Goal: Task Accomplishment & Management: Complete application form

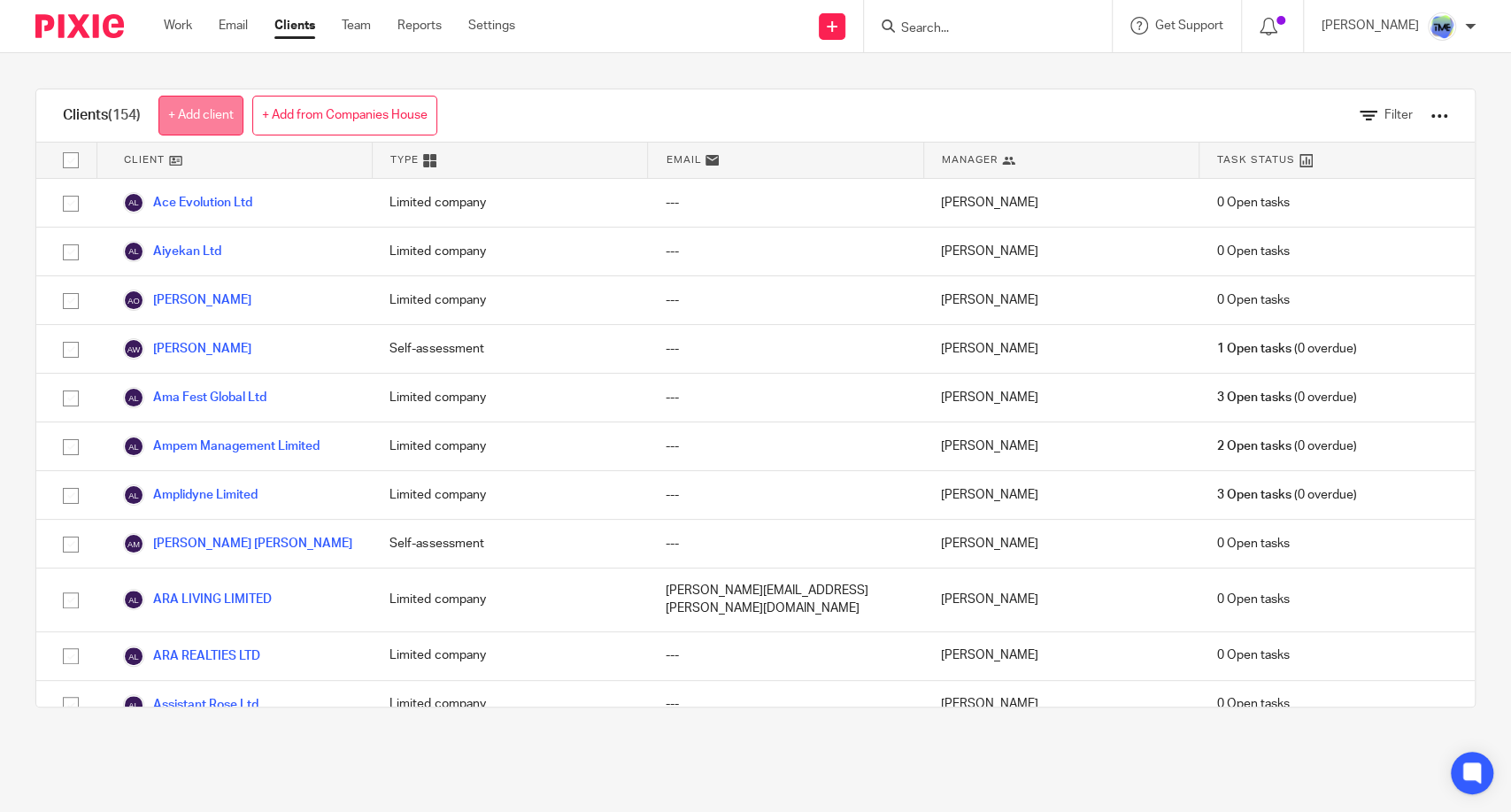
click at [234, 109] on link "+ Add client" at bounding box center [201, 115] width 85 height 40
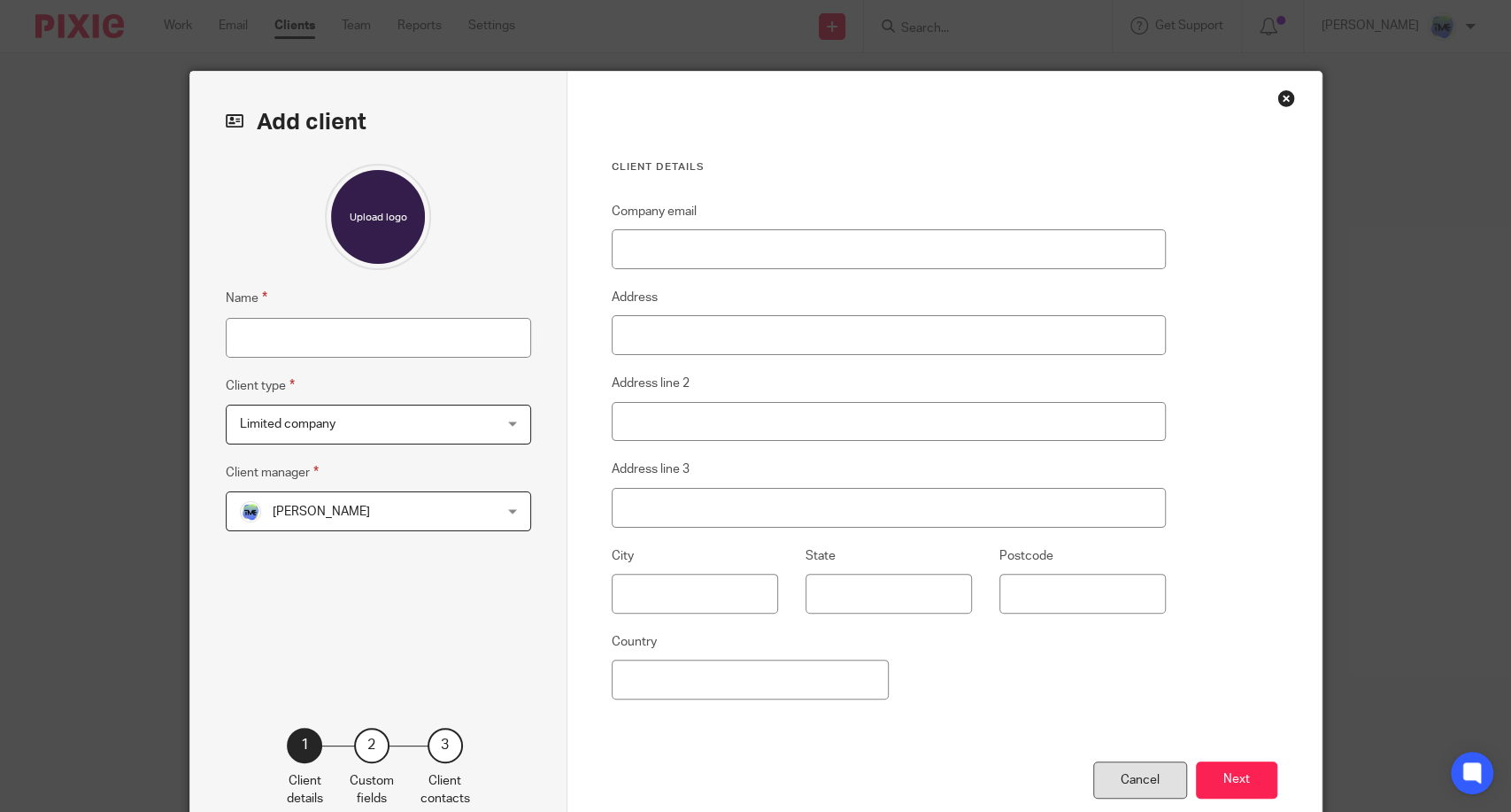
click at [1145, 781] on div "Cancel" at bounding box center [1140, 780] width 94 height 38
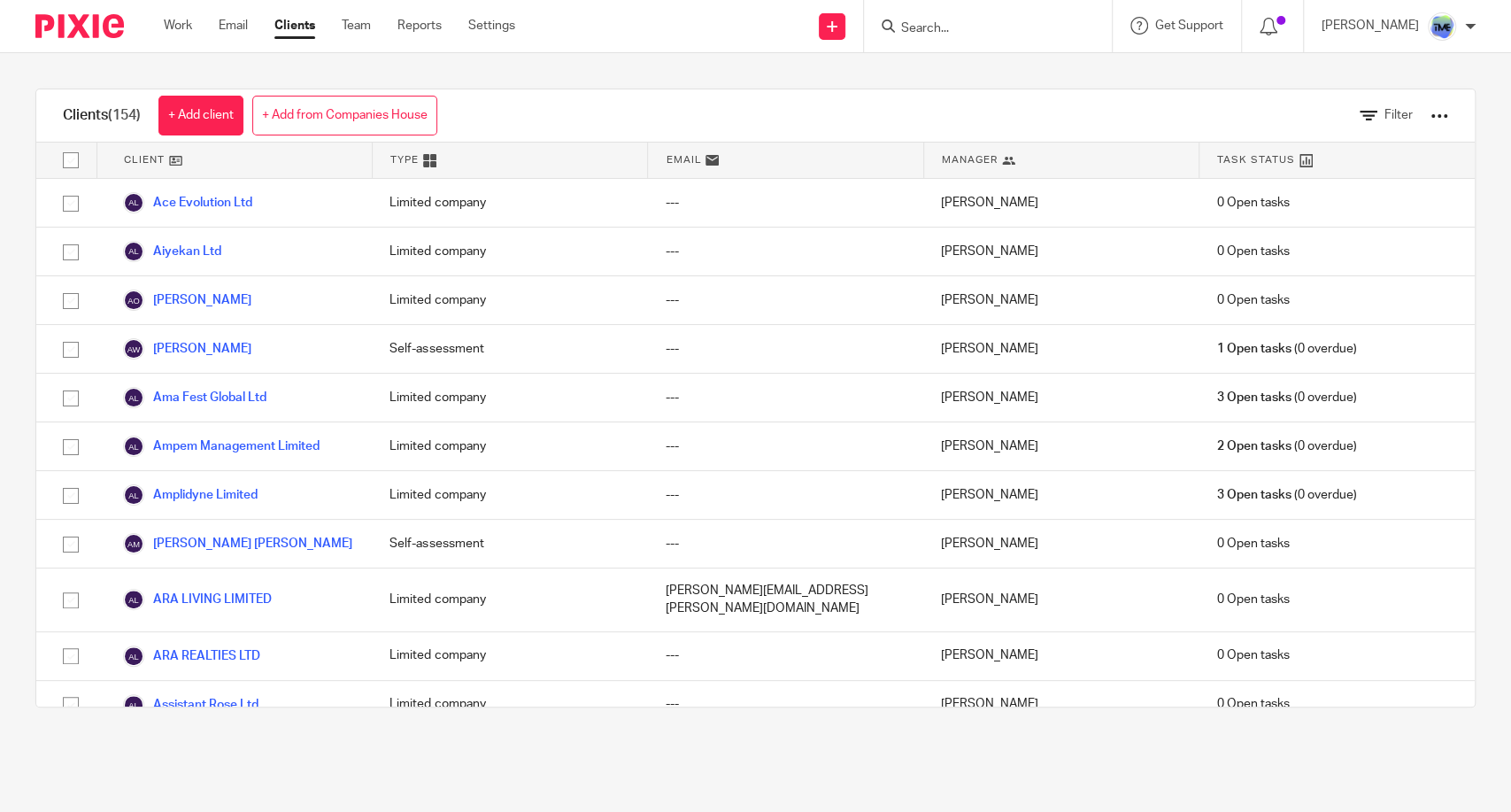
click at [459, 156] on div "Type" at bounding box center [510, 160] width 275 height 36
click at [367, 124] on link "+ Add from Companies House" at bounding box center [345, 115] width 185 height 40
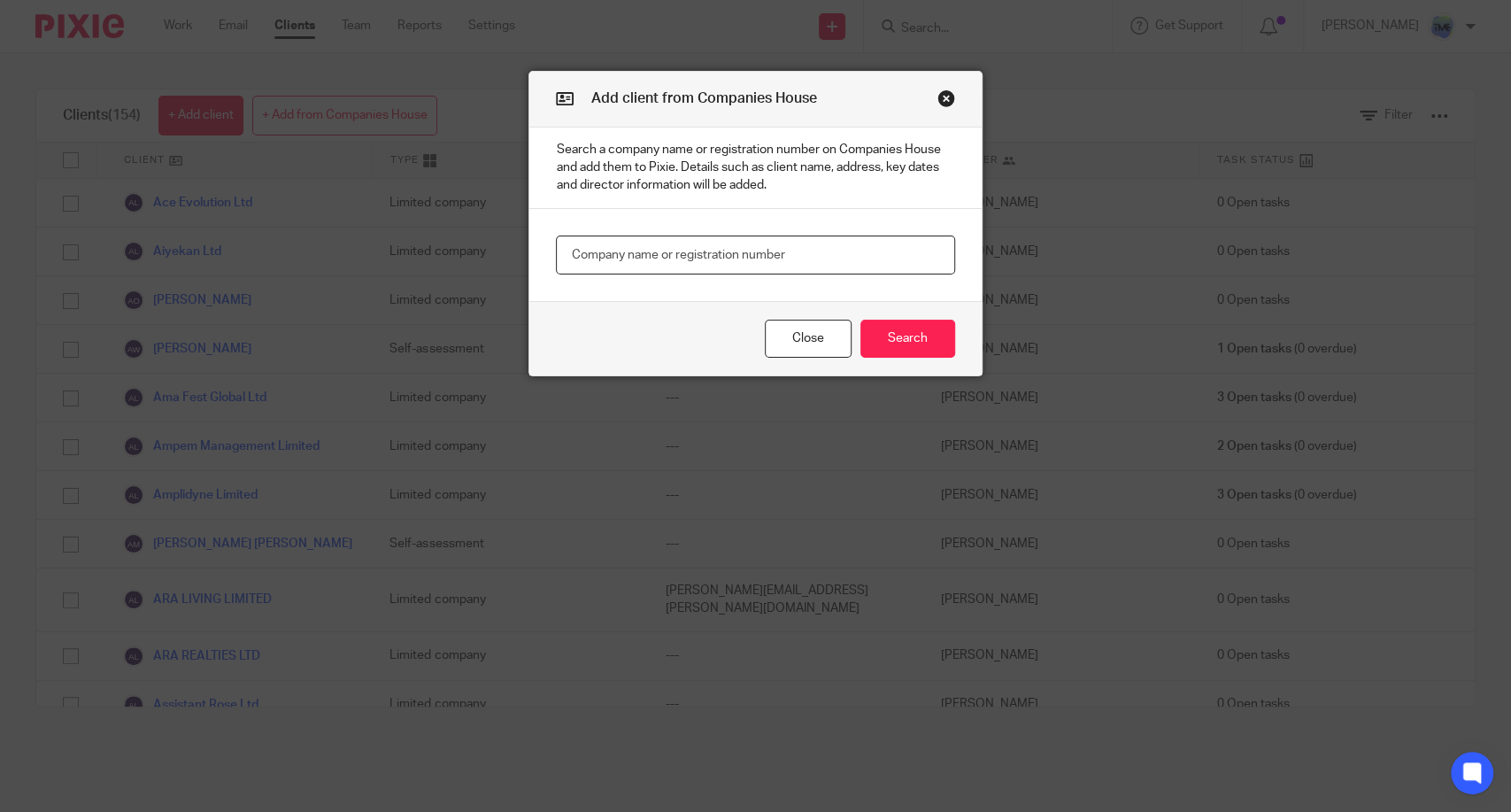
click at [740, 251] on input "text" at bounding box center [755, 255] width 399 height 40
paste input "13732260"
type input "13732260"
click at [892, 338] on button "Search" at bounding box center [908, 338] width 95 height 38
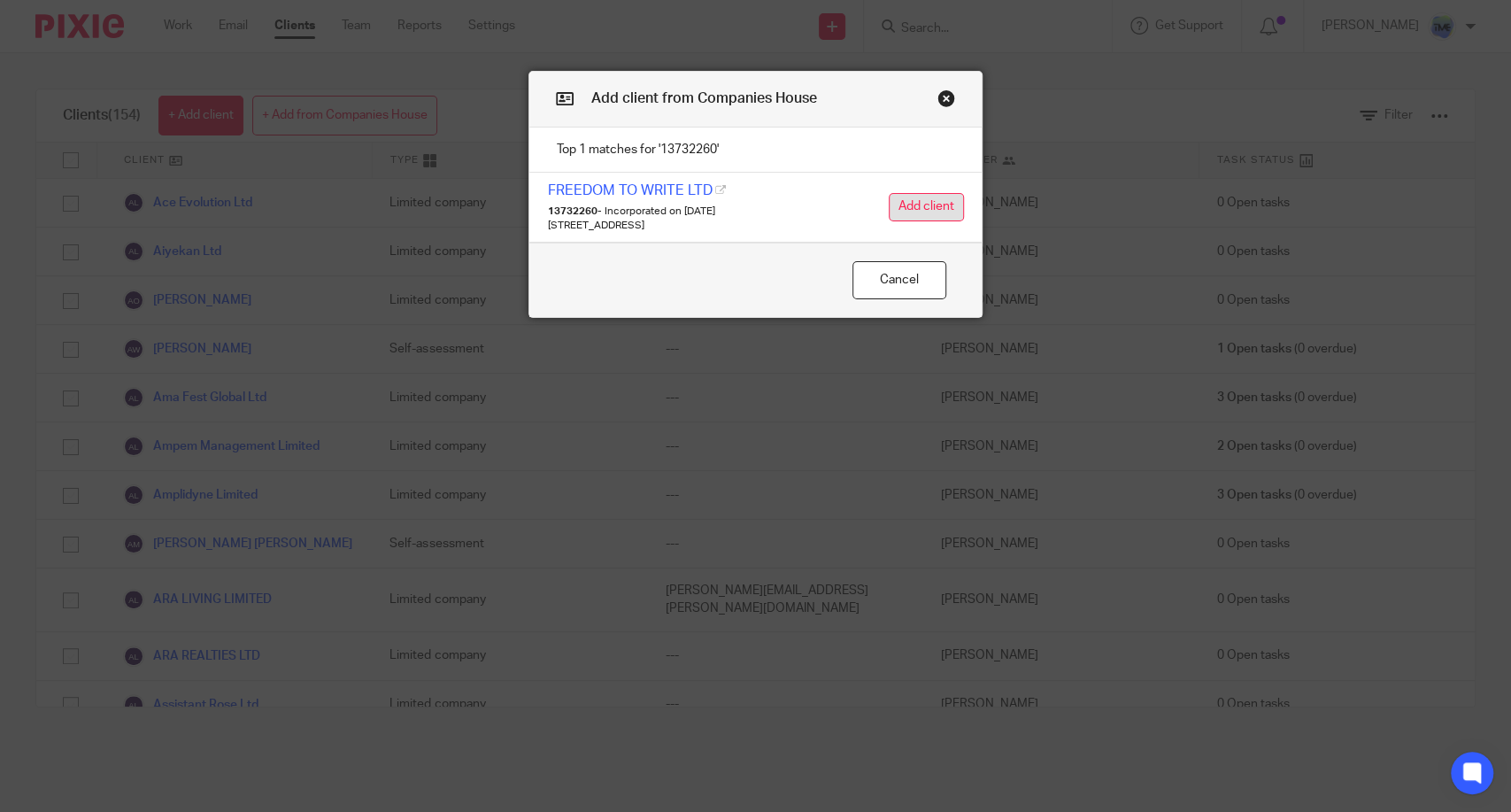
click at [909, 200] on button "Add client" at bounding box center [926, 206] width 76 height 28
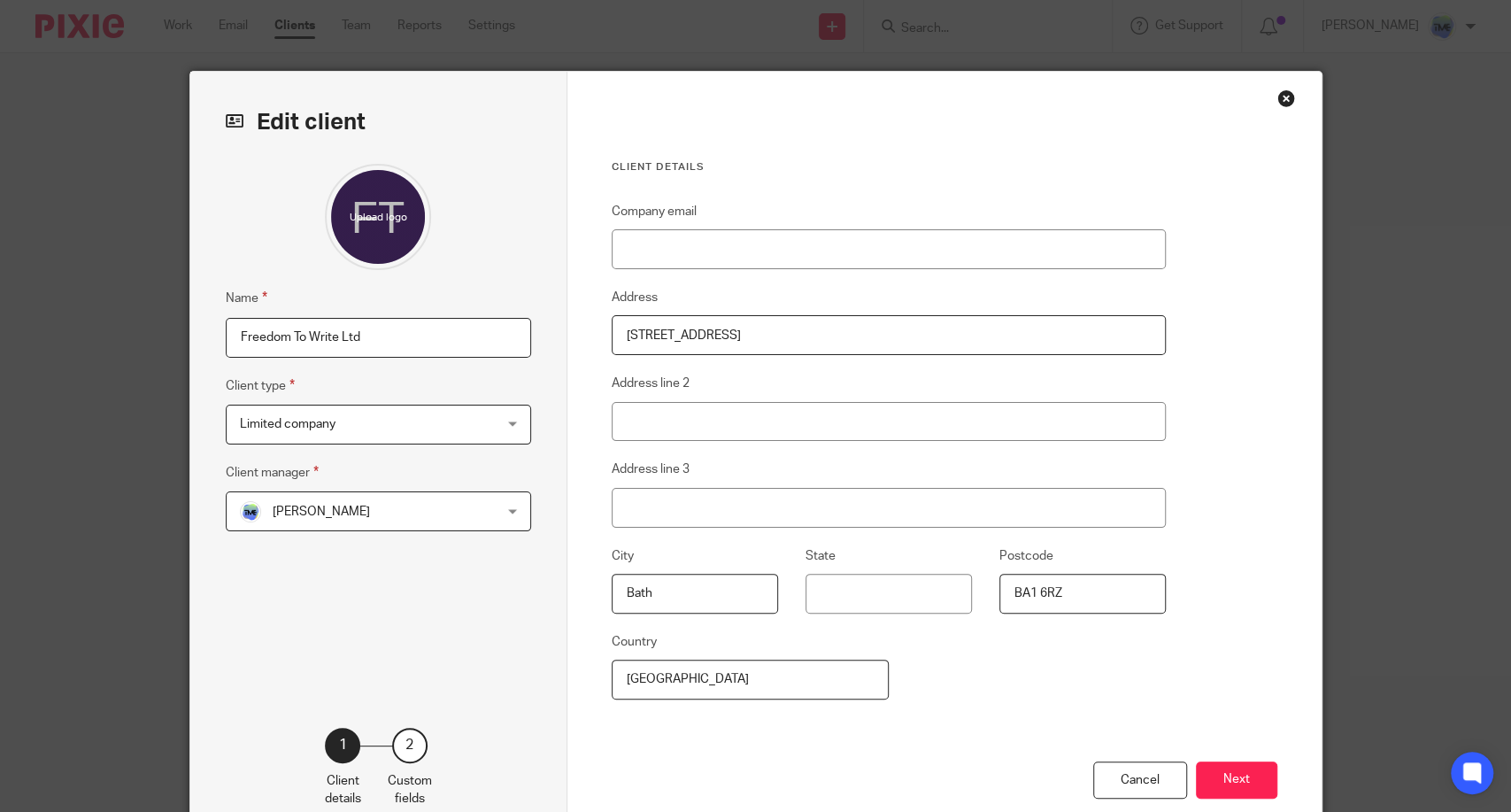
click at [458, 342] on input "Freedom To Write Ltd" at bounding box center [378, 337] width 306 height 40
click at [415, 431] on span "Limited company" at bounding box center [356, 424] width 232 height 37
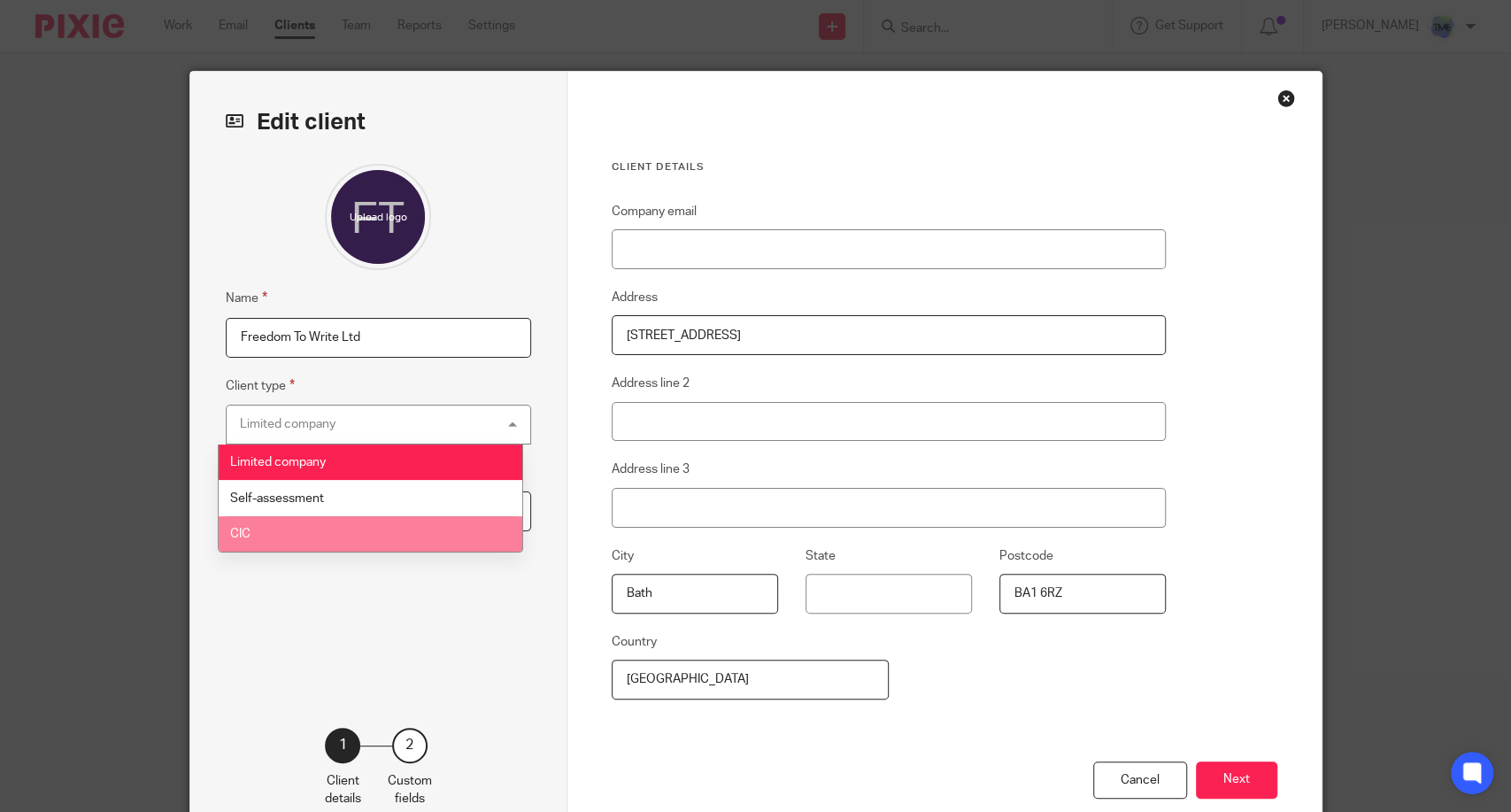
click at [382, 625] on div "Name Freedom To Write Ltd Client type Limited company Limited company Limited c…" at bounding box center [378, 418] width 306 height 510
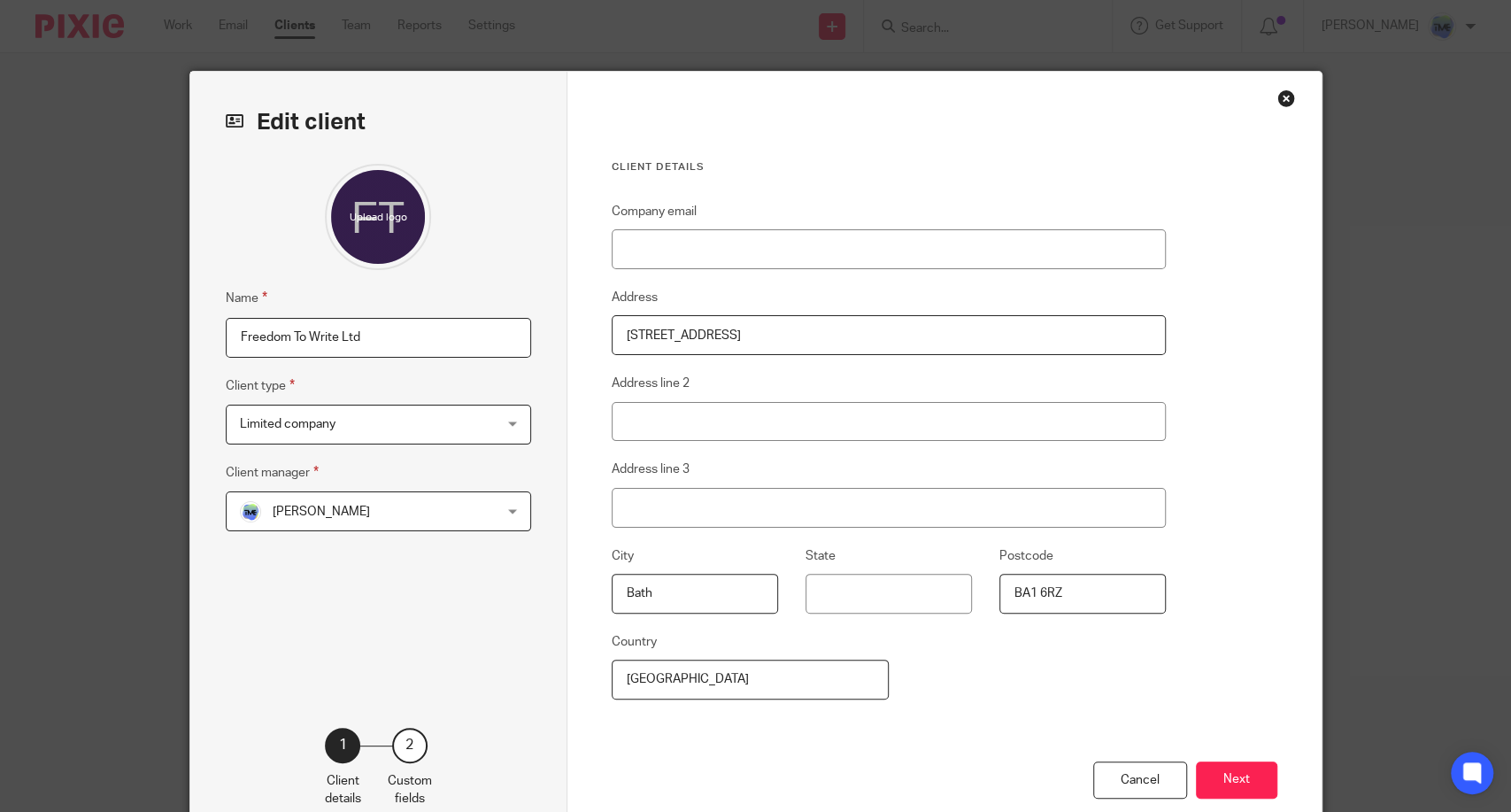
click at [421, 513] on span "[PERSON_NAME]" at bounding box center [356, 511] width 232 height 37
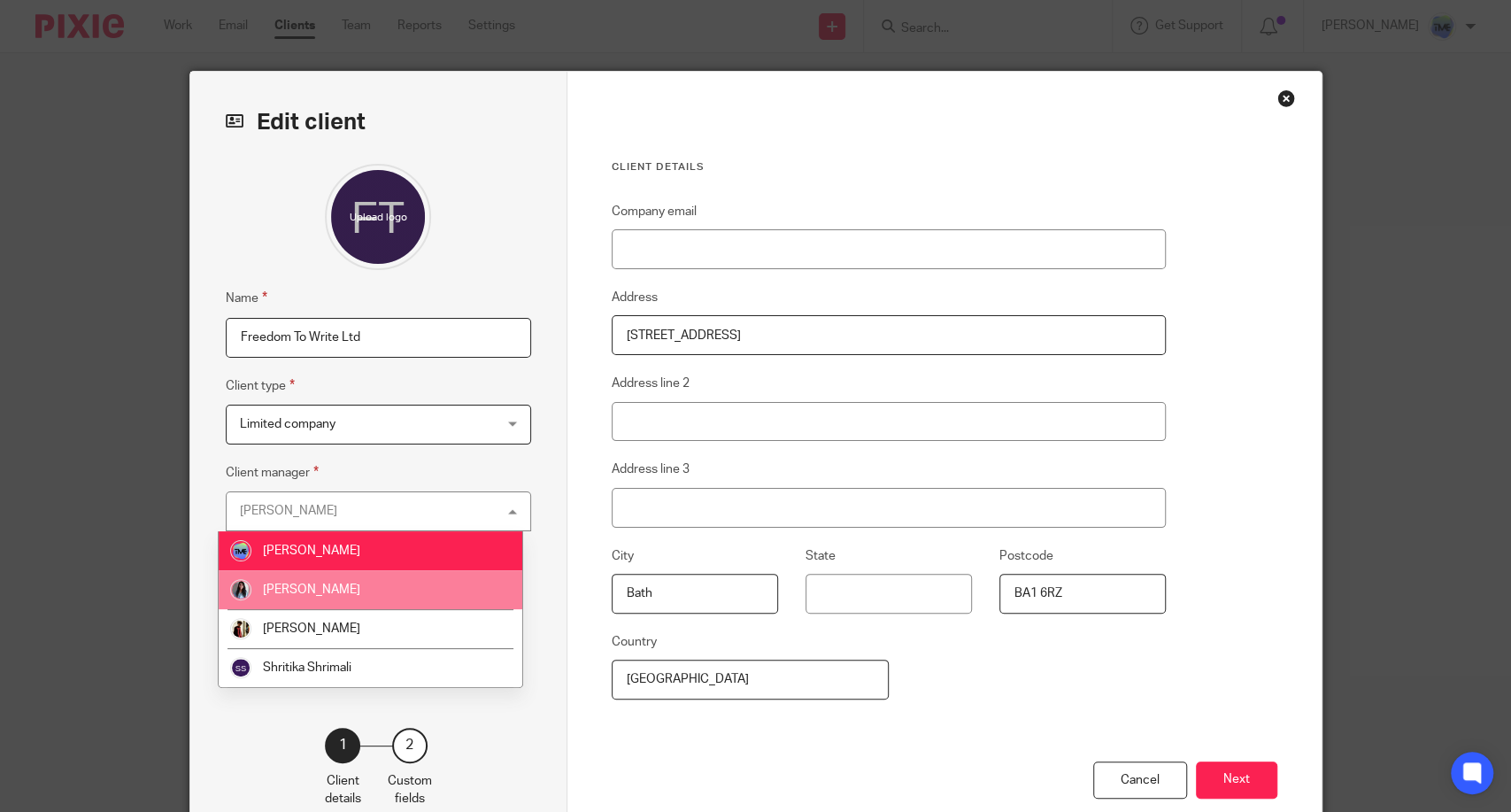
click at [382, 593] on li "[PERSON_NAME]" at bounding box center [371, 589] width 304 height 39
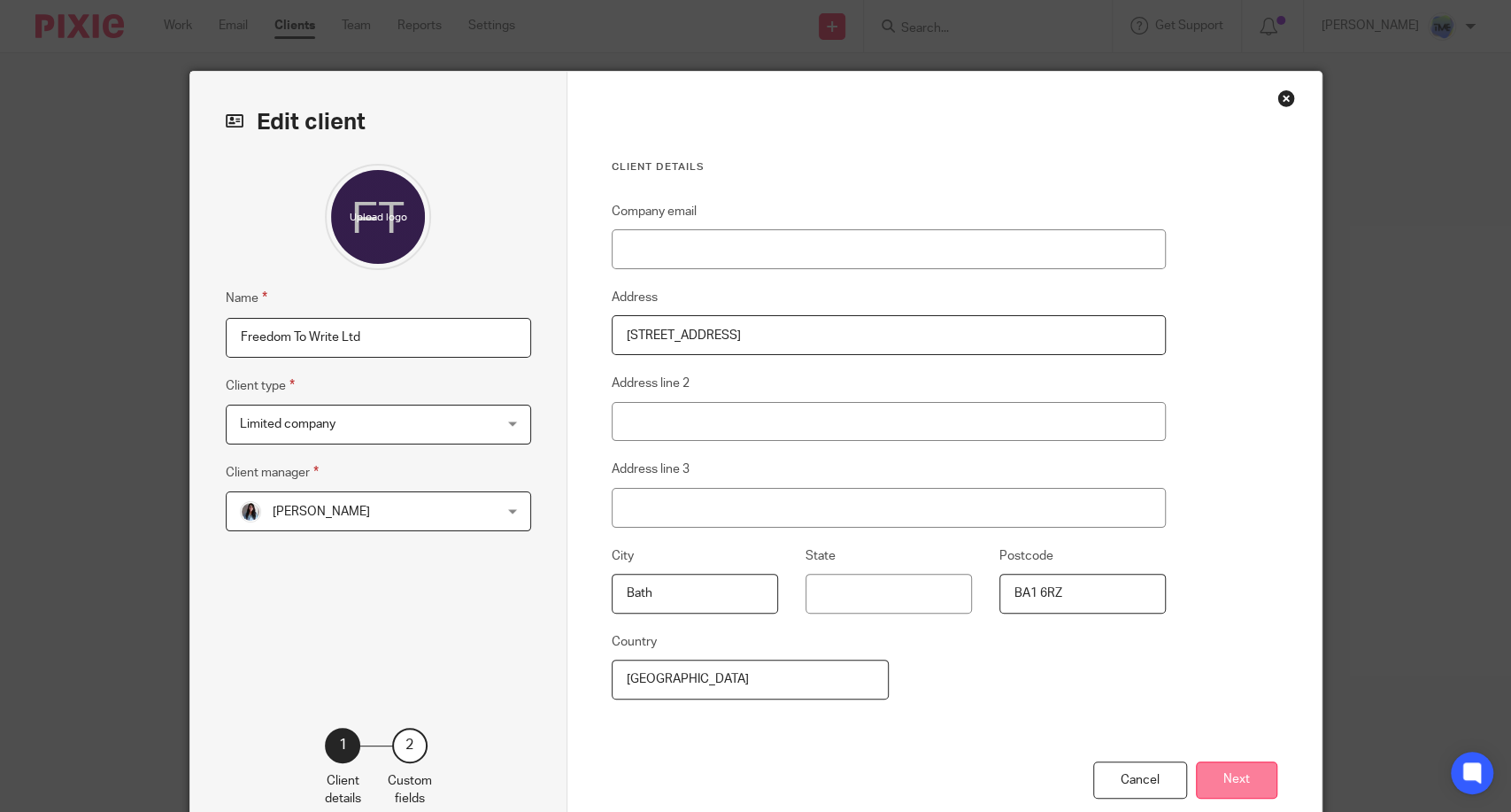
click at [1230, 773] on button "Next" at bounding box center [1237, 780] width 81 height 38
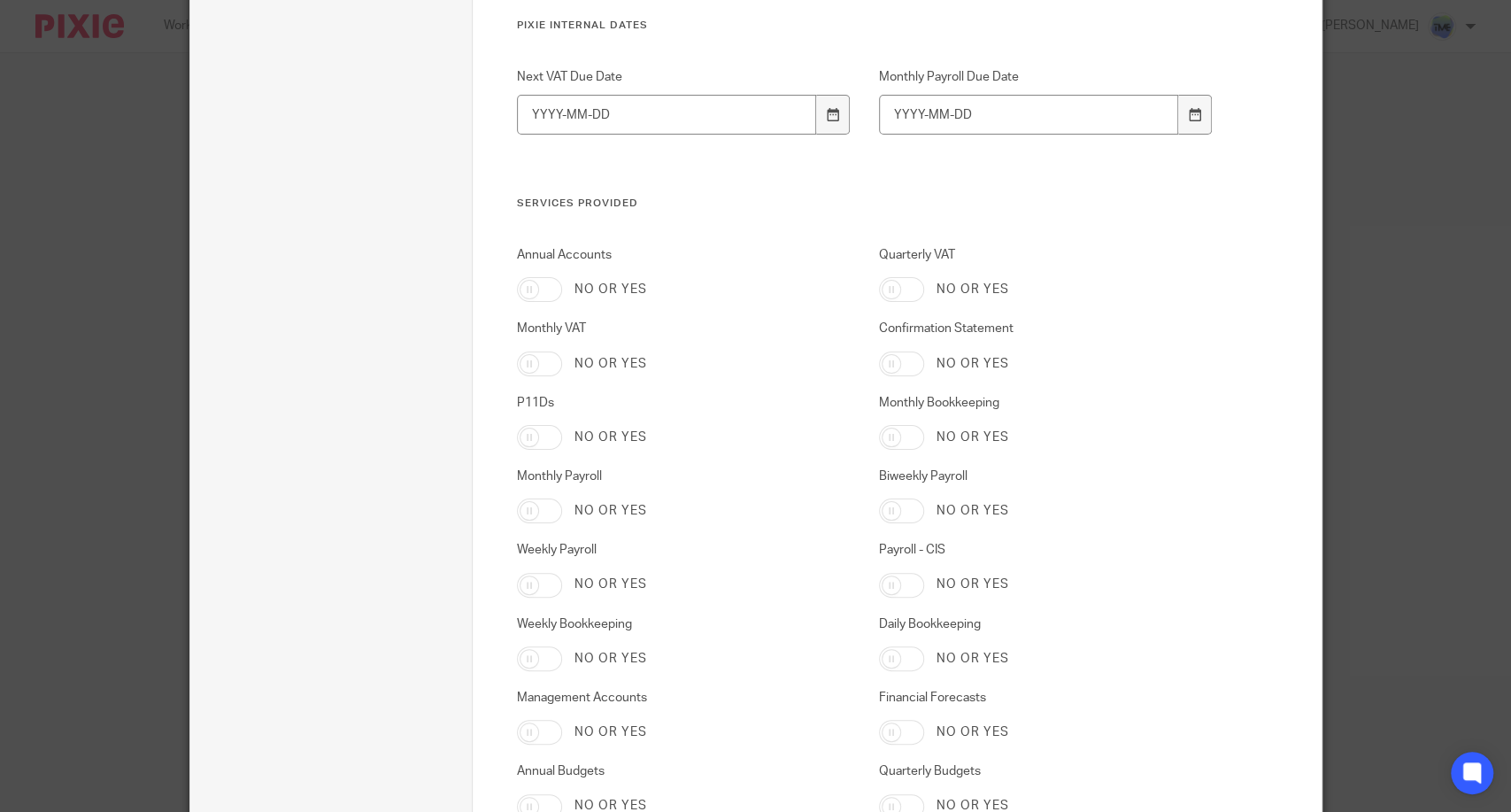
scroll to position [2059, 0]
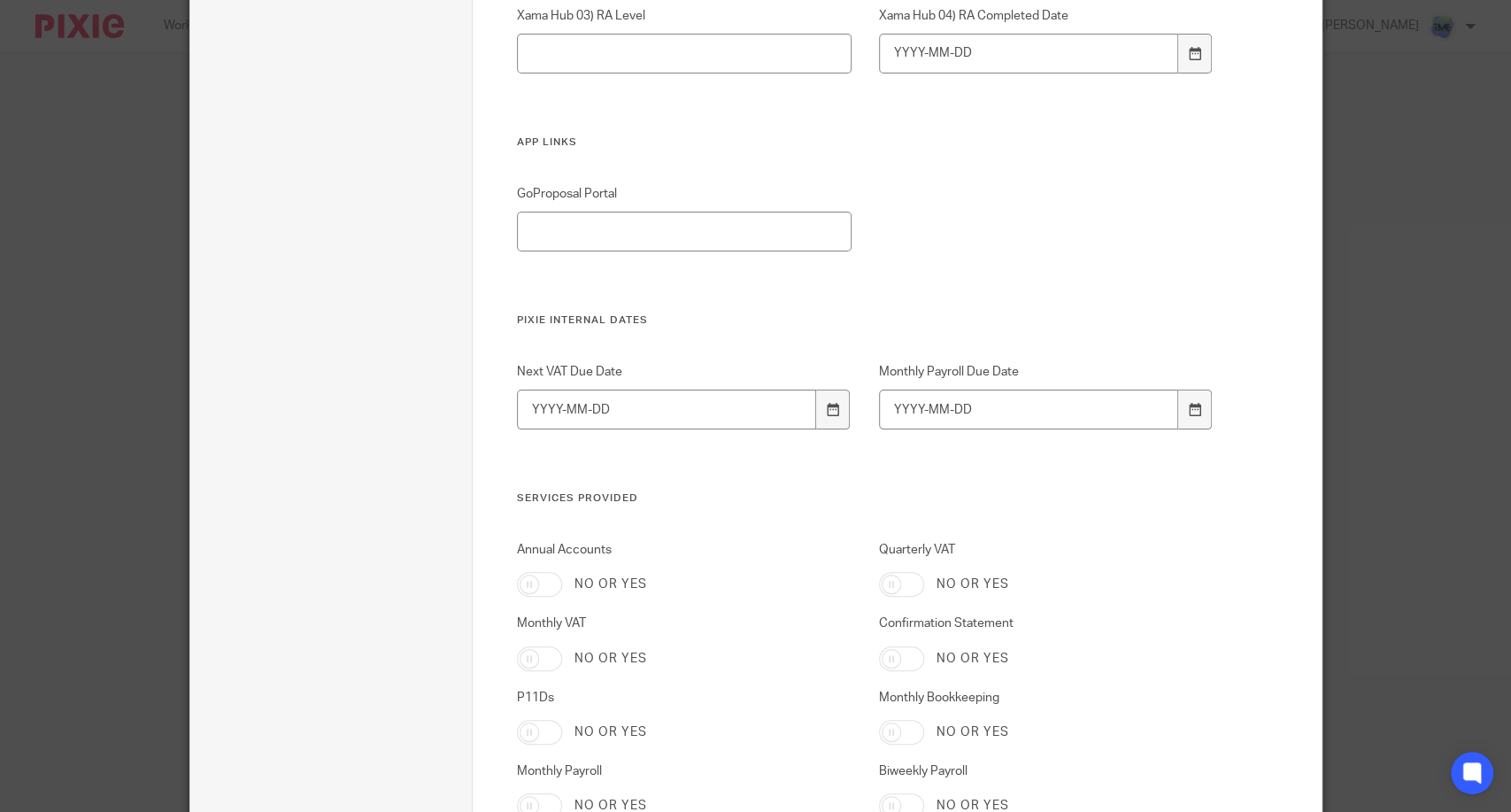
click at [533, 576] on input "Annual Accounts" at bounding box center [539, 585] width 45 height 25
checkbox input "true"
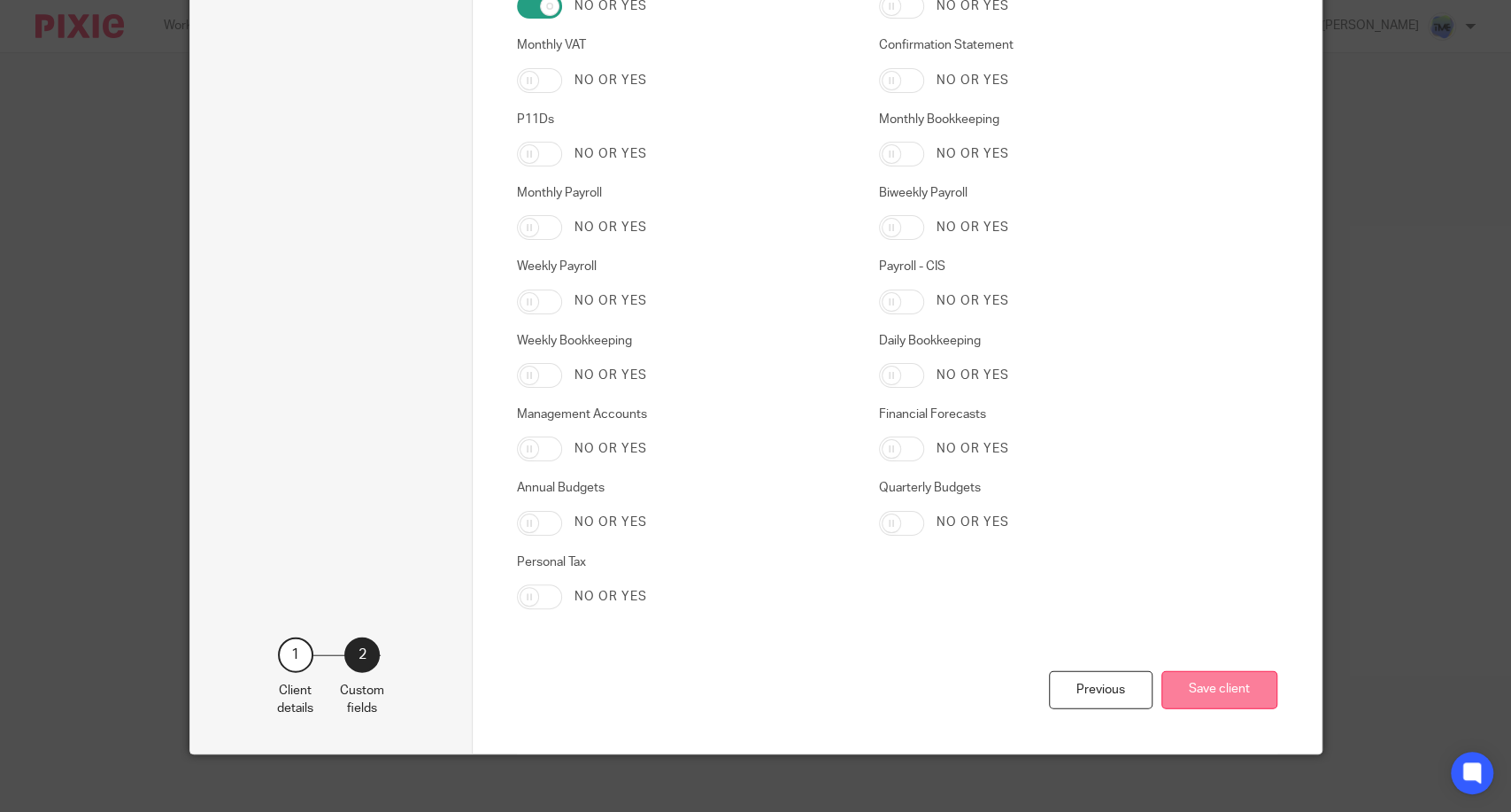
scroll to position [2649, 0]
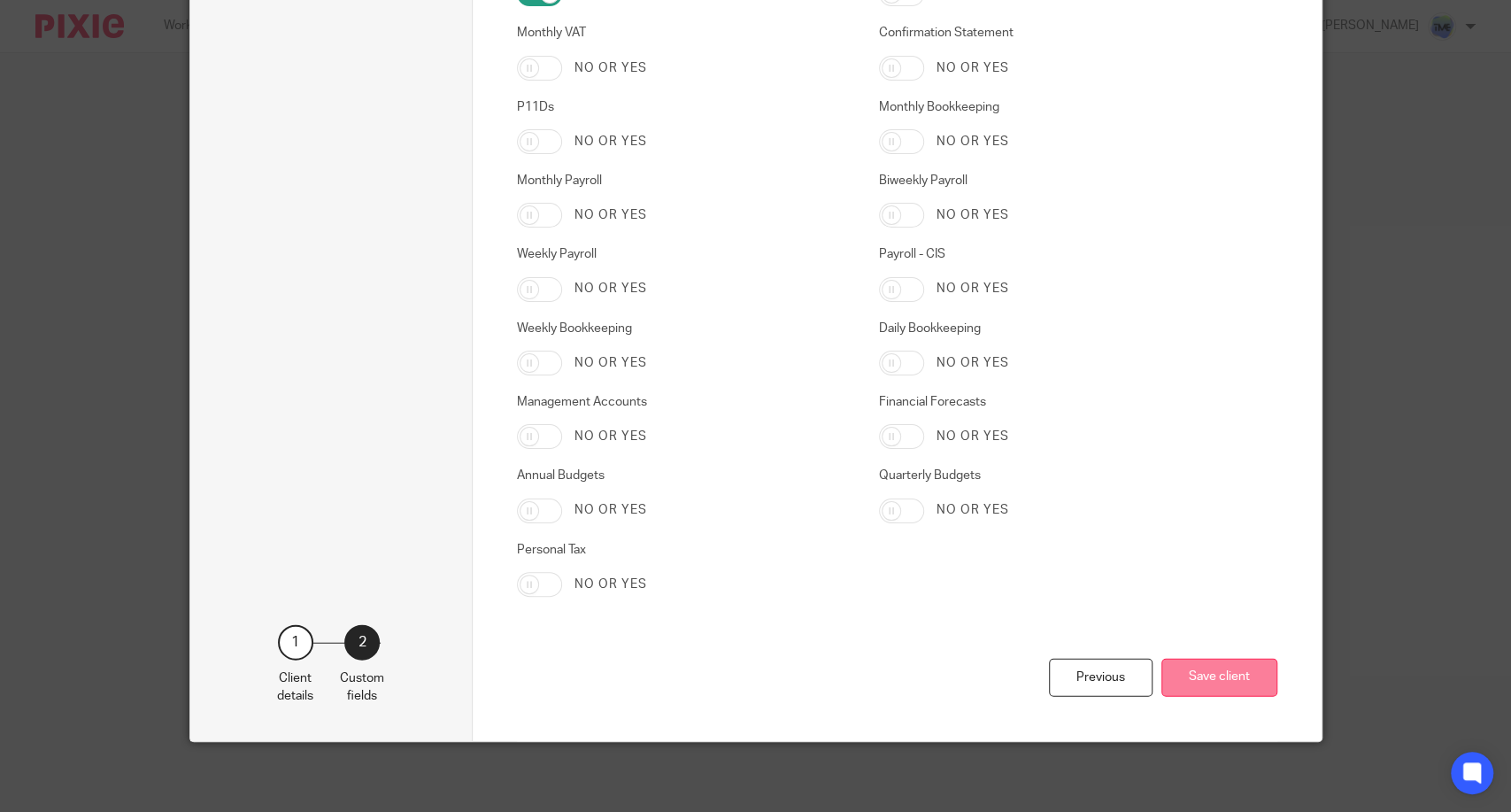
drag, startPoint x: 1228, startPoint y: 690, endPoint x: 1218, endPoint y: 689, distance: 10.0
click at [1228, 687] on button "Save client" at bounding box center [1220, 677] width 116 height 38
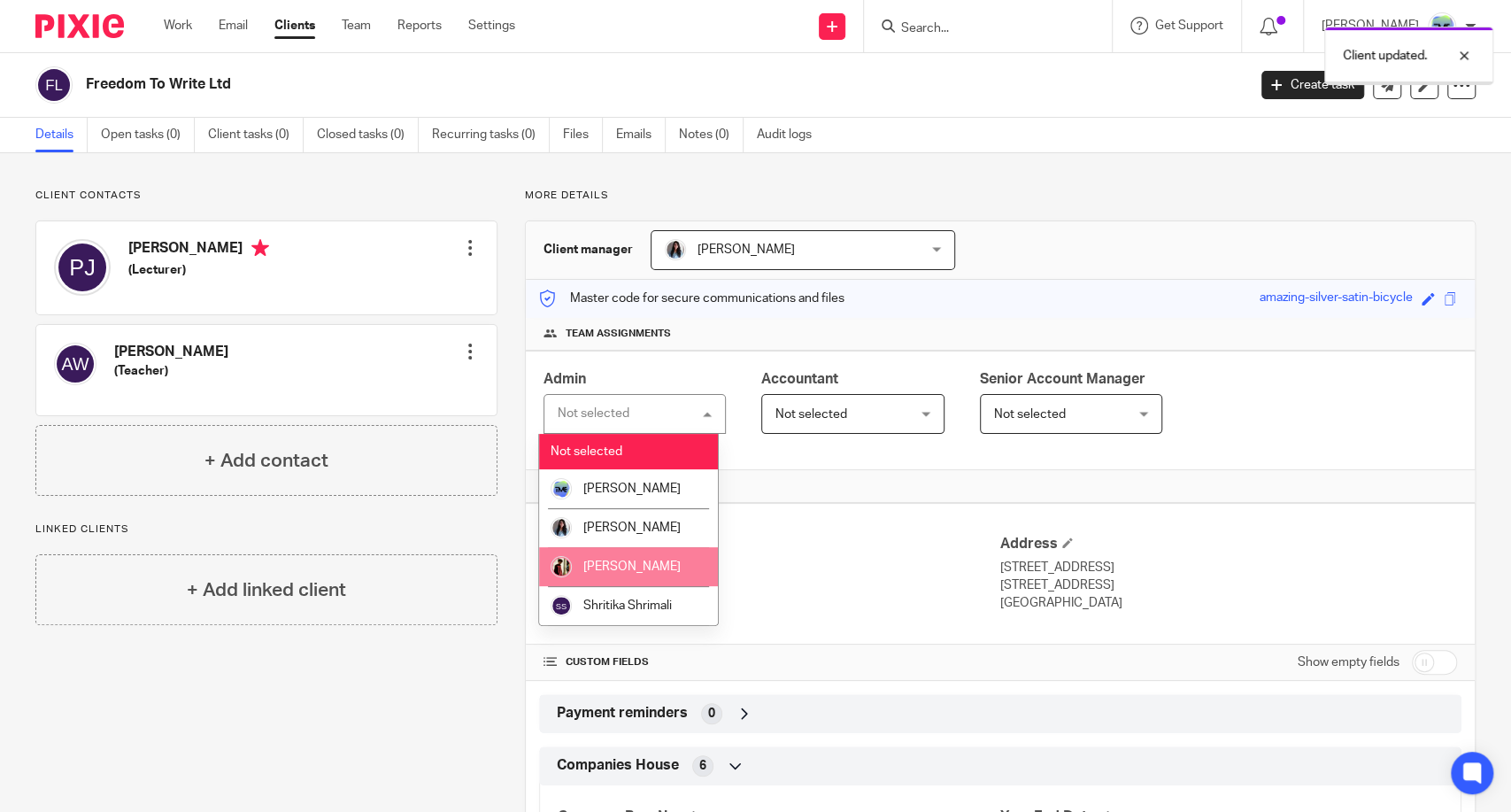
drag, startPoint x: 617, startPoint y: 552, endPoint x: 638, endPoint y: 532, distance: 29.0
click at [618, 553] on li "[PERSON_NAME]" at bounding box center [628, 566] width 179 height 39
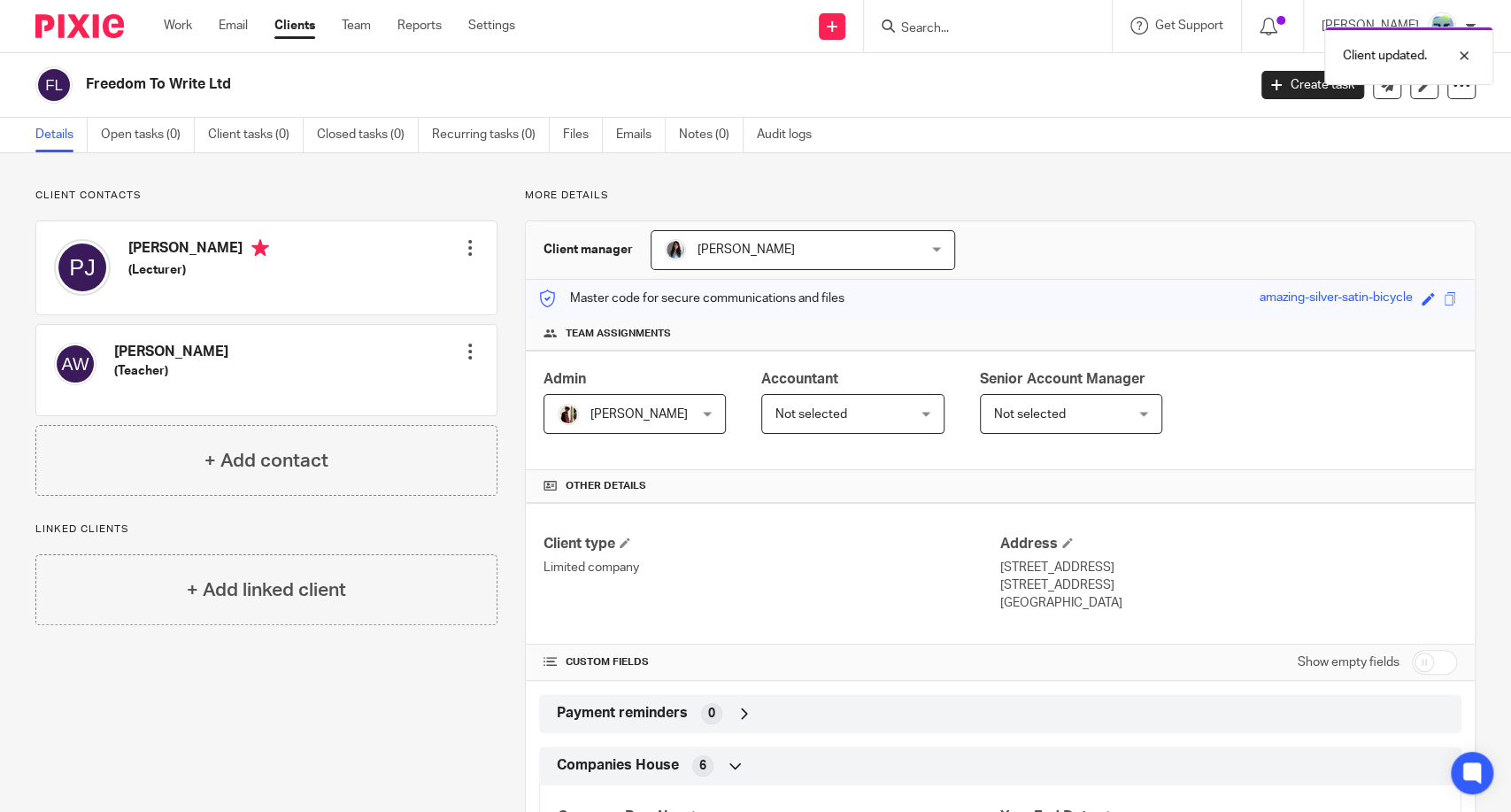
click at [648, 420] on span "[PERSON_NAME]" at bounding box center [624, 413] width 135 height 37
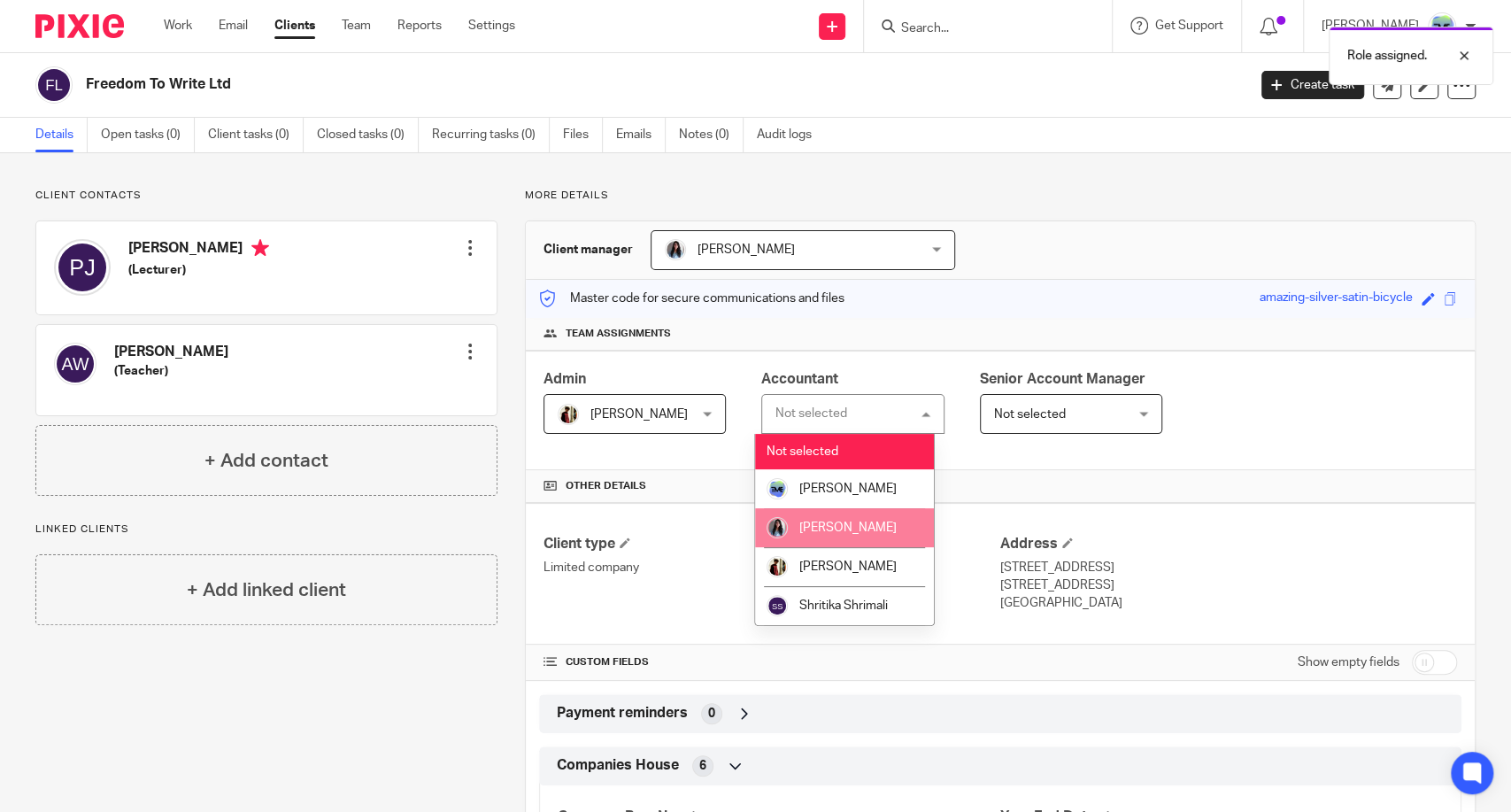
click at [808, 523] on span "[PERSON_NAME]" at bounding box center [848, 527] width 98 height 13
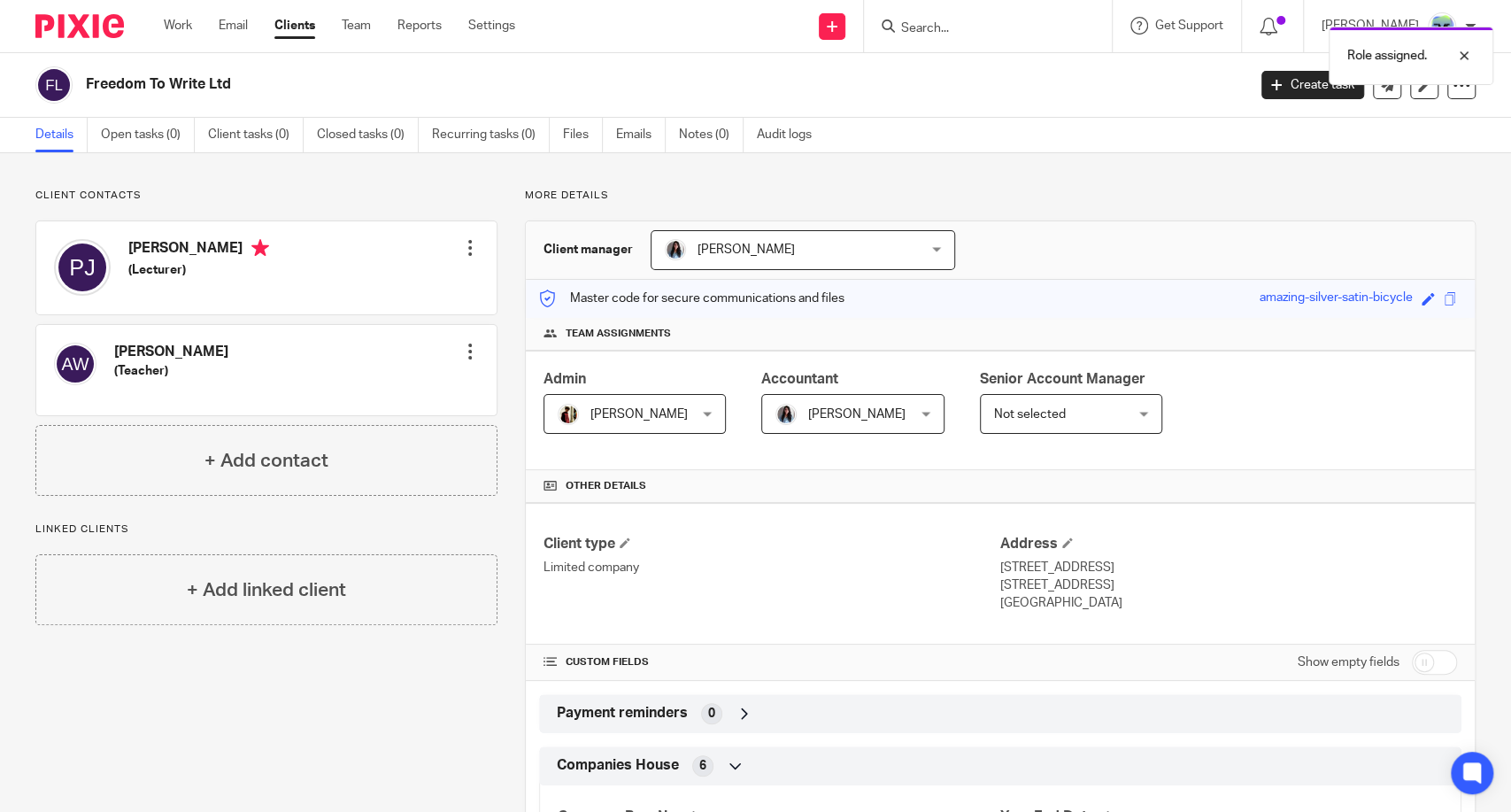
drag, startPoint x: 677, startPoint y: 426, endPoint x: 670, endPoint y: 438, distance: 13.9
click at [677, 424] on span "[PERSON_NAME]" at bounding box center [624, 413] width 135 height 37
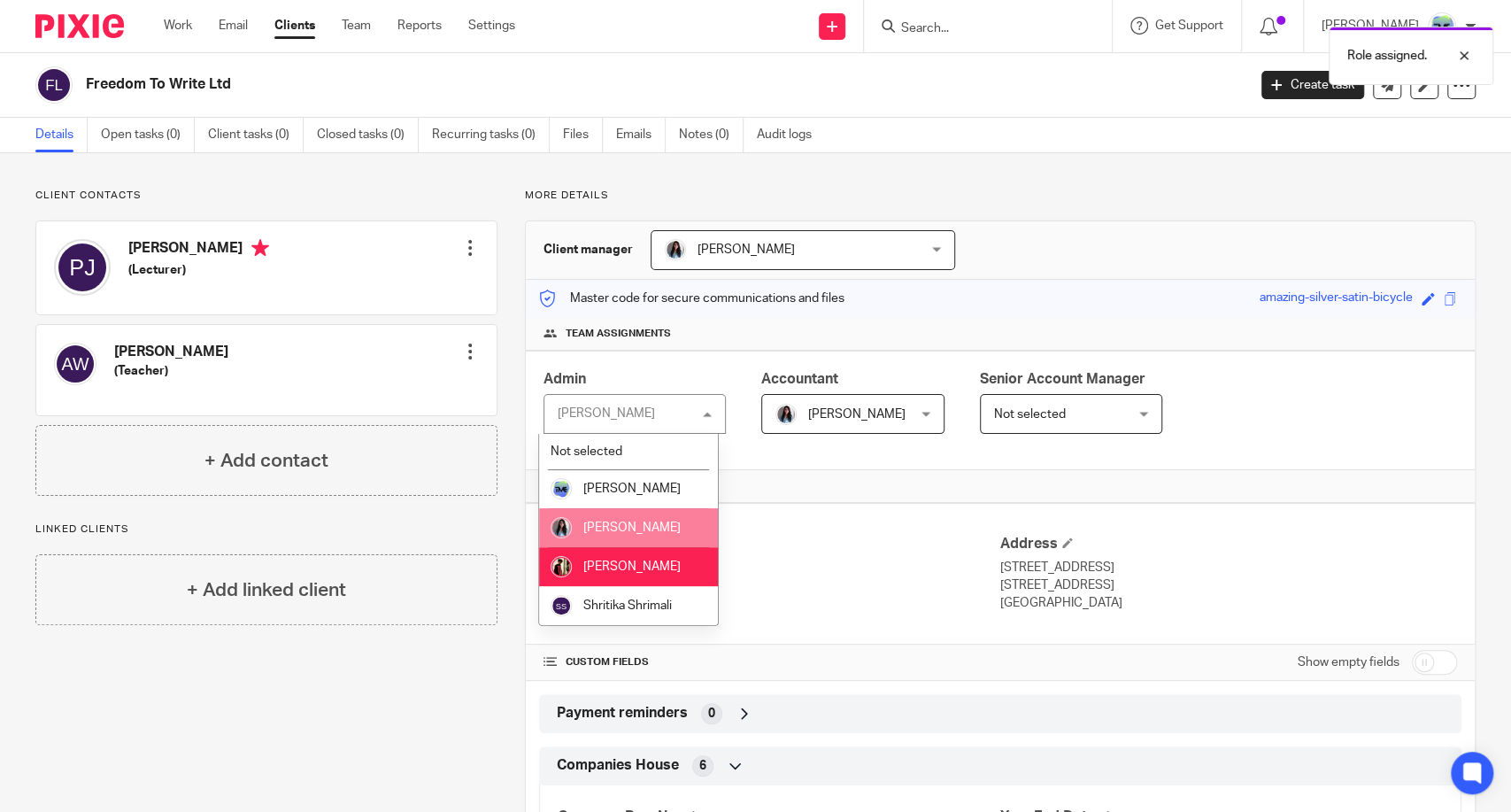
click at [639, 523] on span "[PERSON_NAME]" at bounding box center [632, 527] width 98 height 13
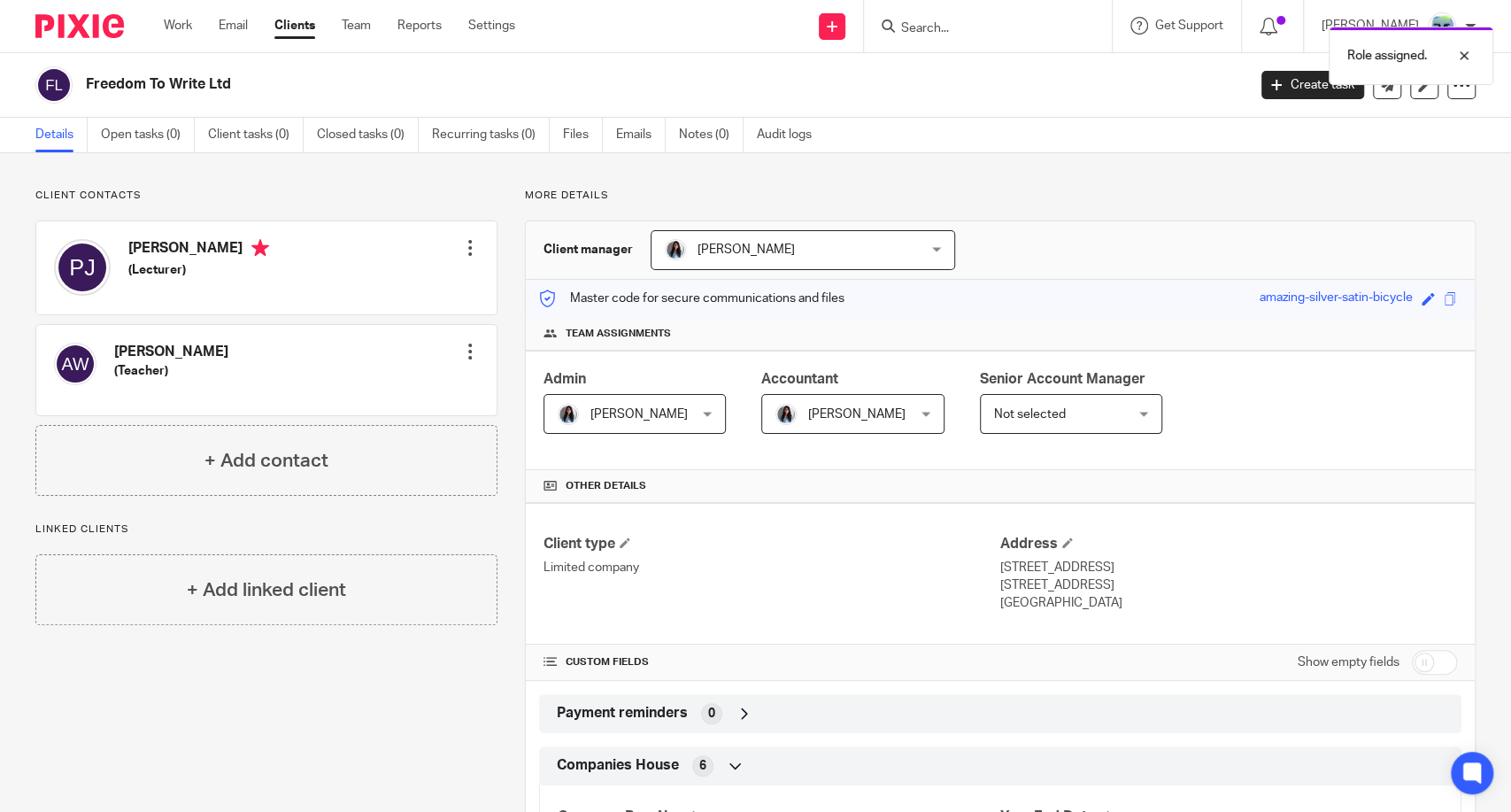
click at [1035, 418] on span "Not selected" at bounding box center [1030, 414] width 72 height 13
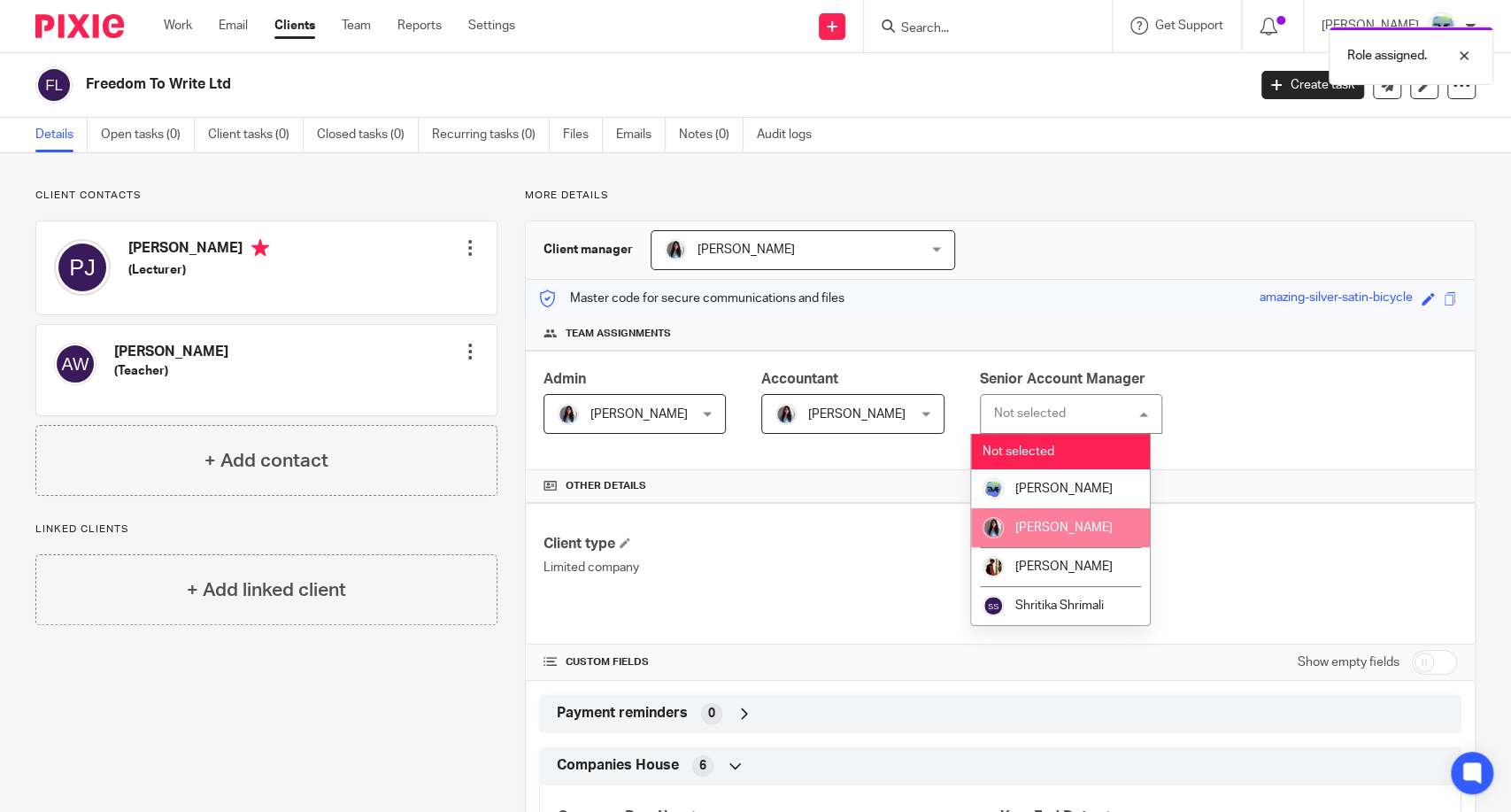
click at [1030, 528] on span "[PERSON_NAME]" at bounding box center [1064, 527] width 98 height 13
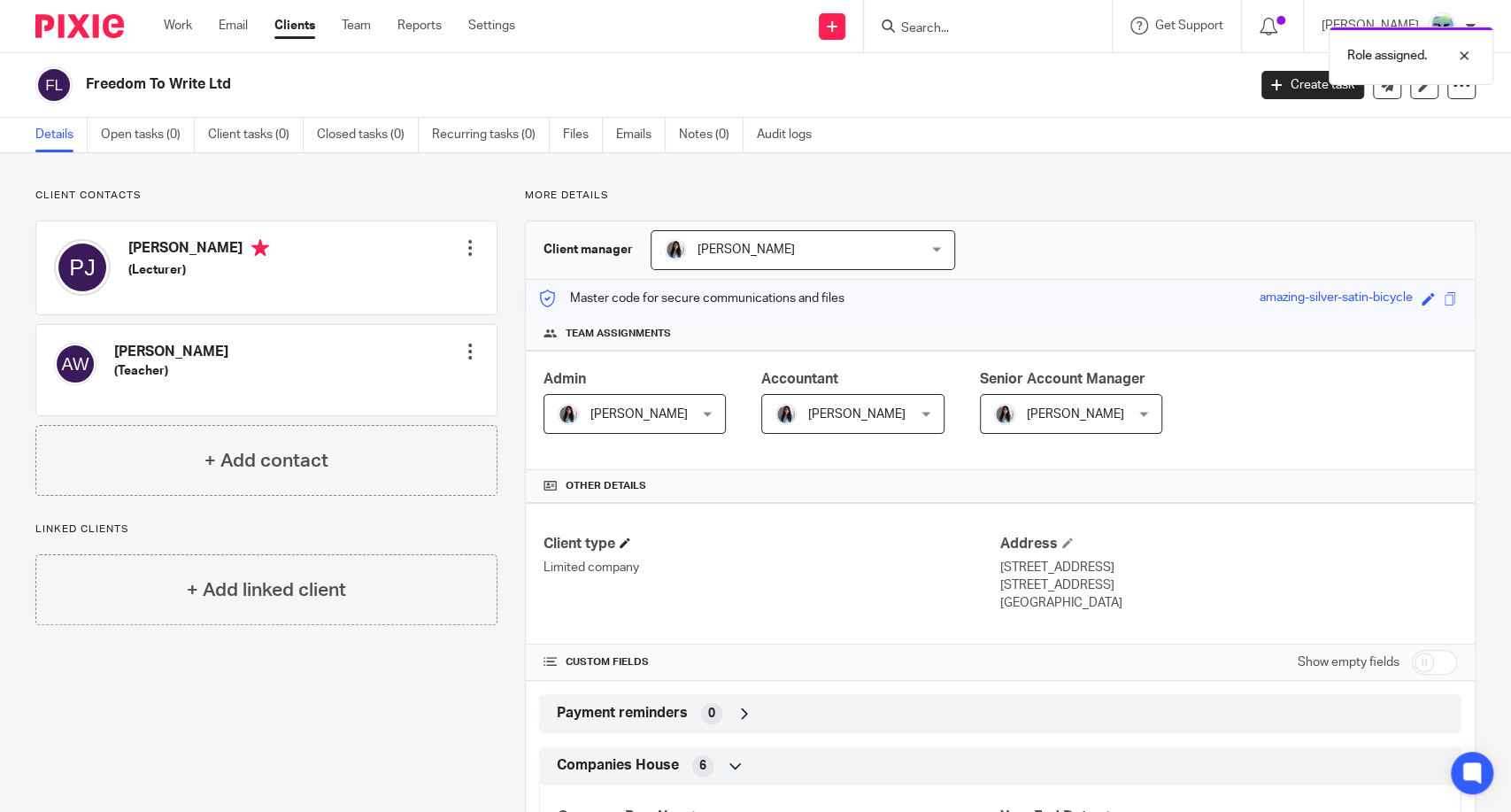
click at [842, 547] on h4 "Client type" at bounding box center [772, 543] width 457 height 18
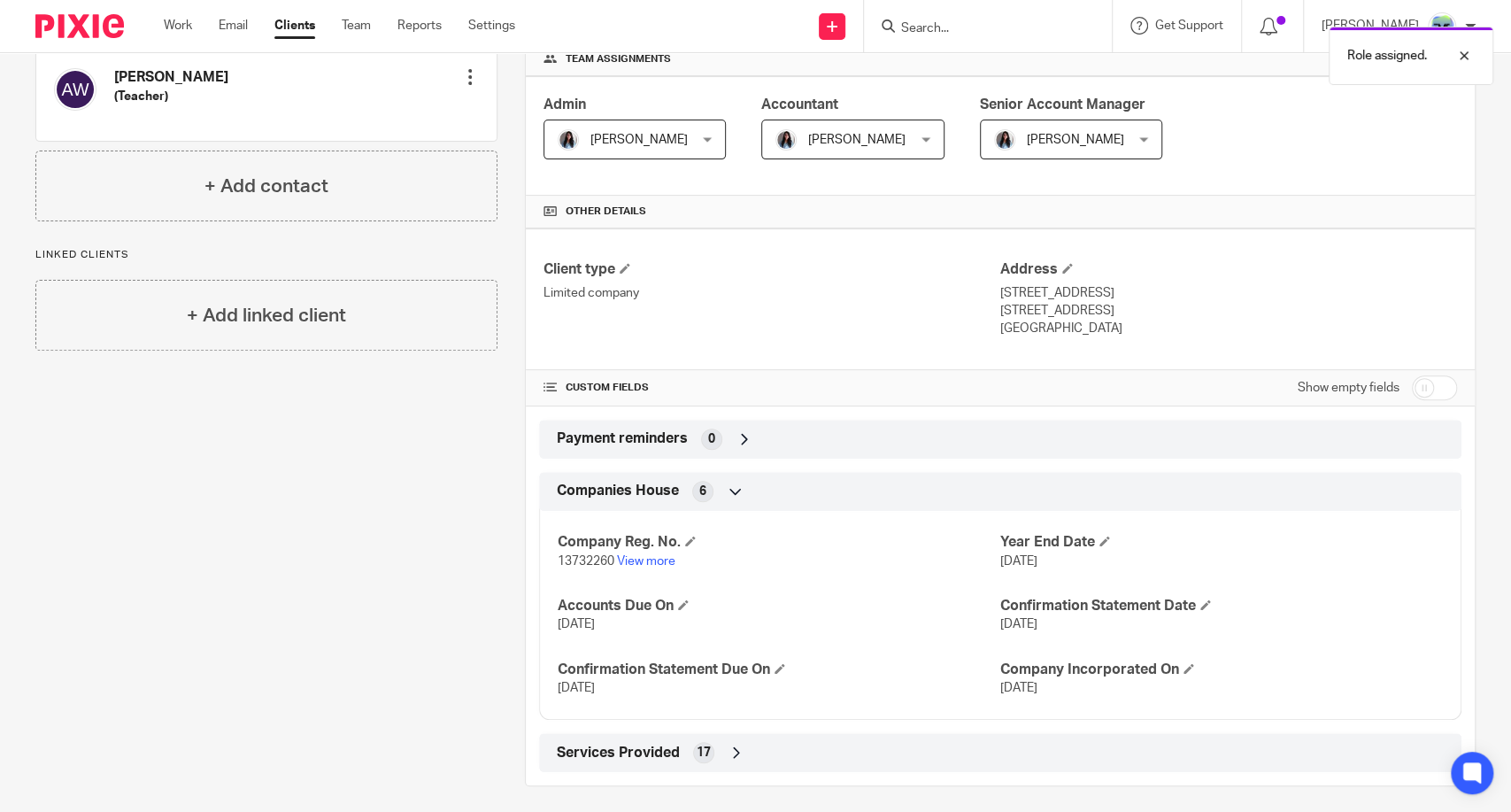
scroll to position [284, 0]
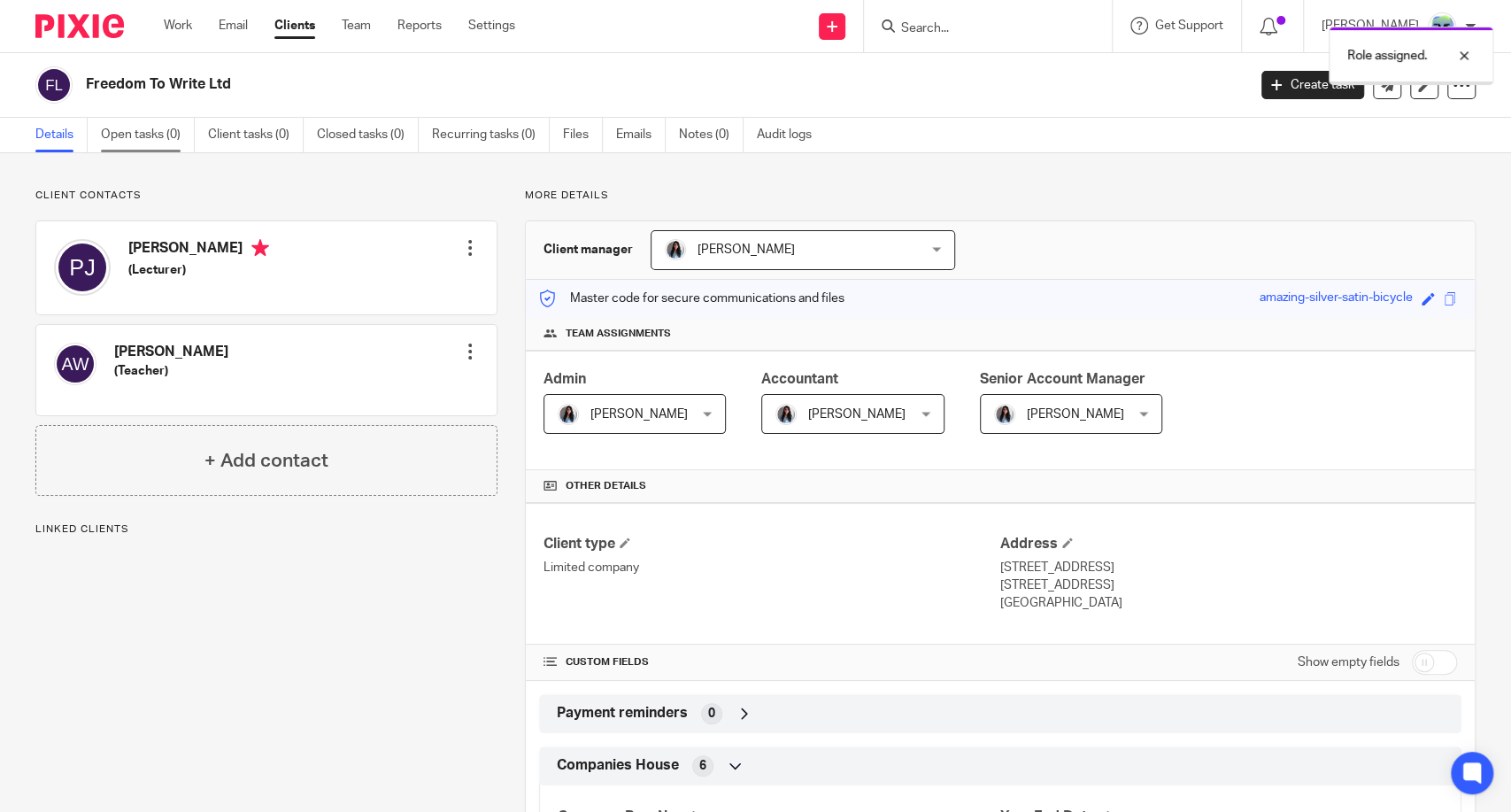
click at [179, 145] on link "Open tasks (0)" at bounding box center [147, 135] width 94 height 35
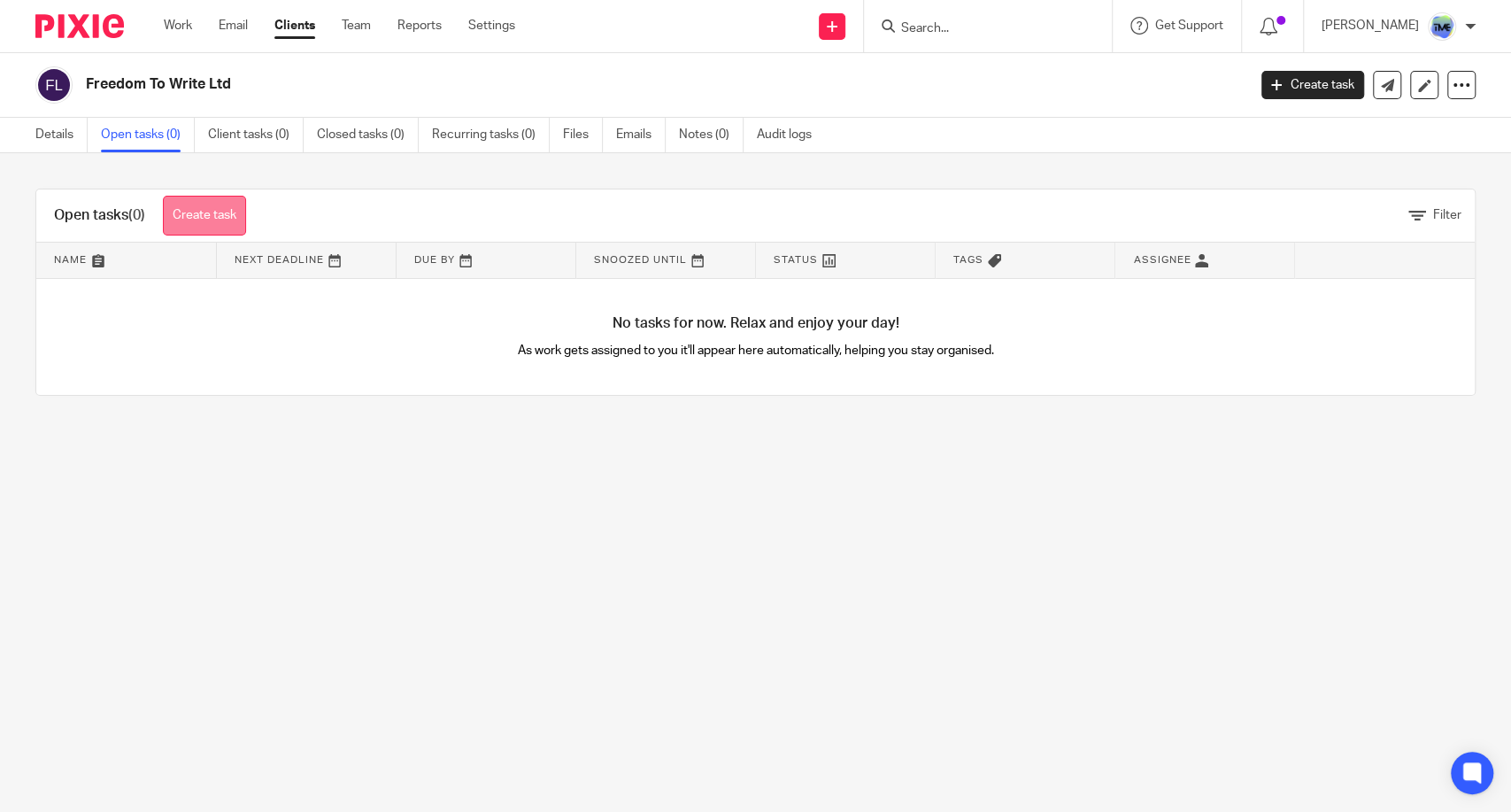
click at [207, 216] on link "Create task" at bounding box center [204, 215] width 83 height 40
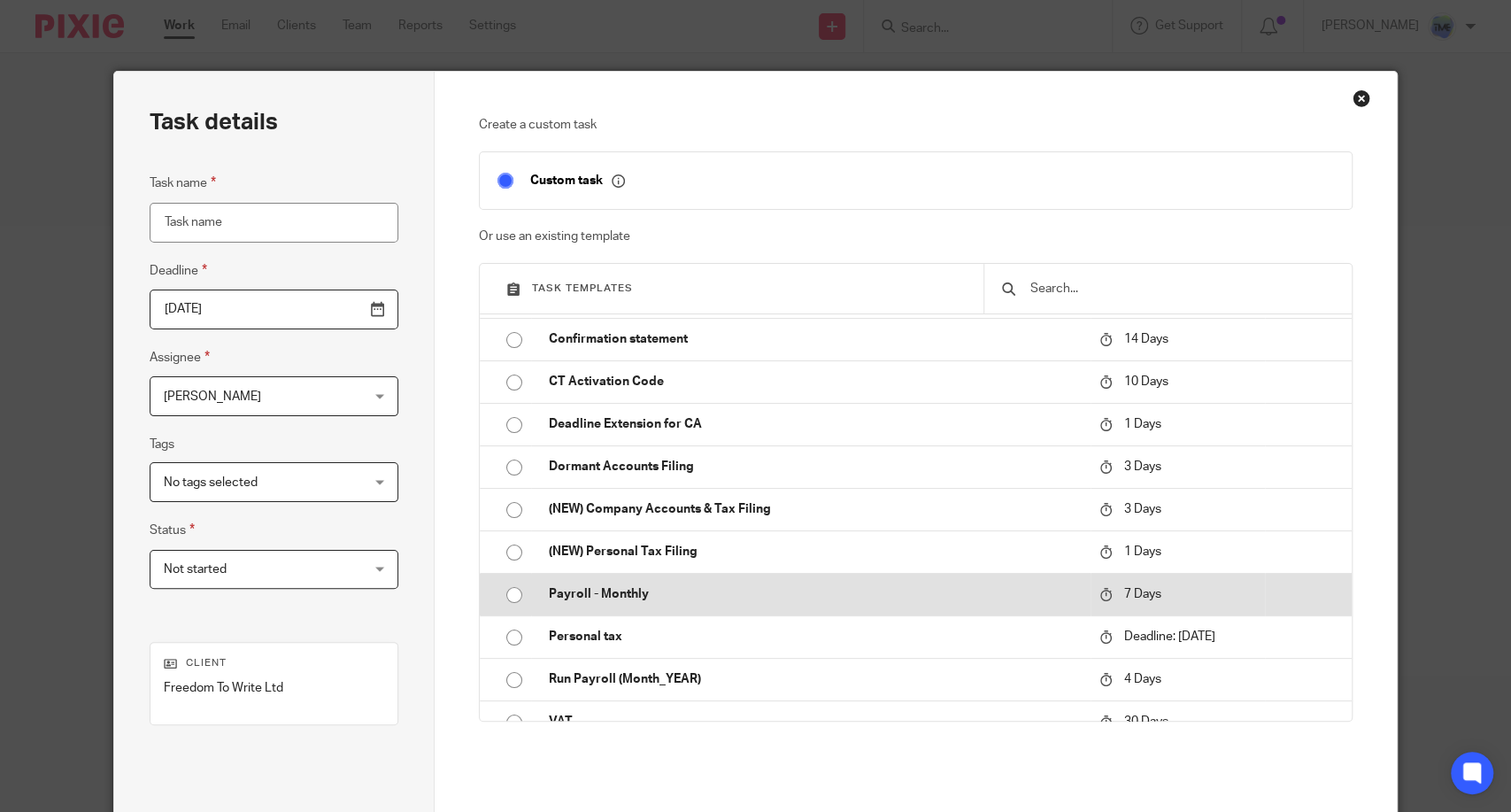
scroll to position [104, 0]
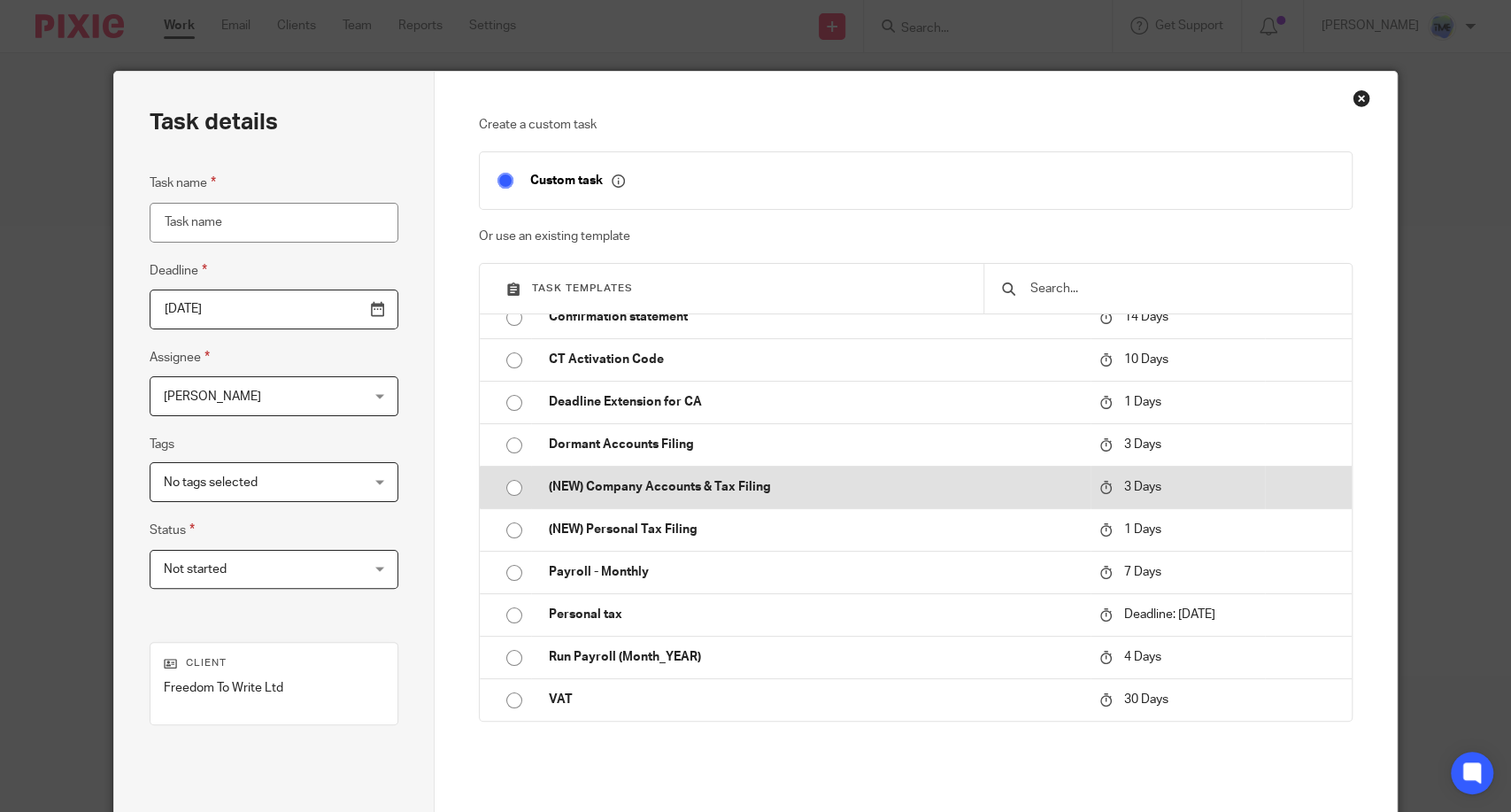
click at [623, 497] on td "(NEW) Company Accounts & Tax Filing" at bounding box center [810, 487] width 559 height 43
type input "[DATE]"
type input "(NEW) Company Accounts & Tax Filing"
checkbox input "false"
radio input "true"
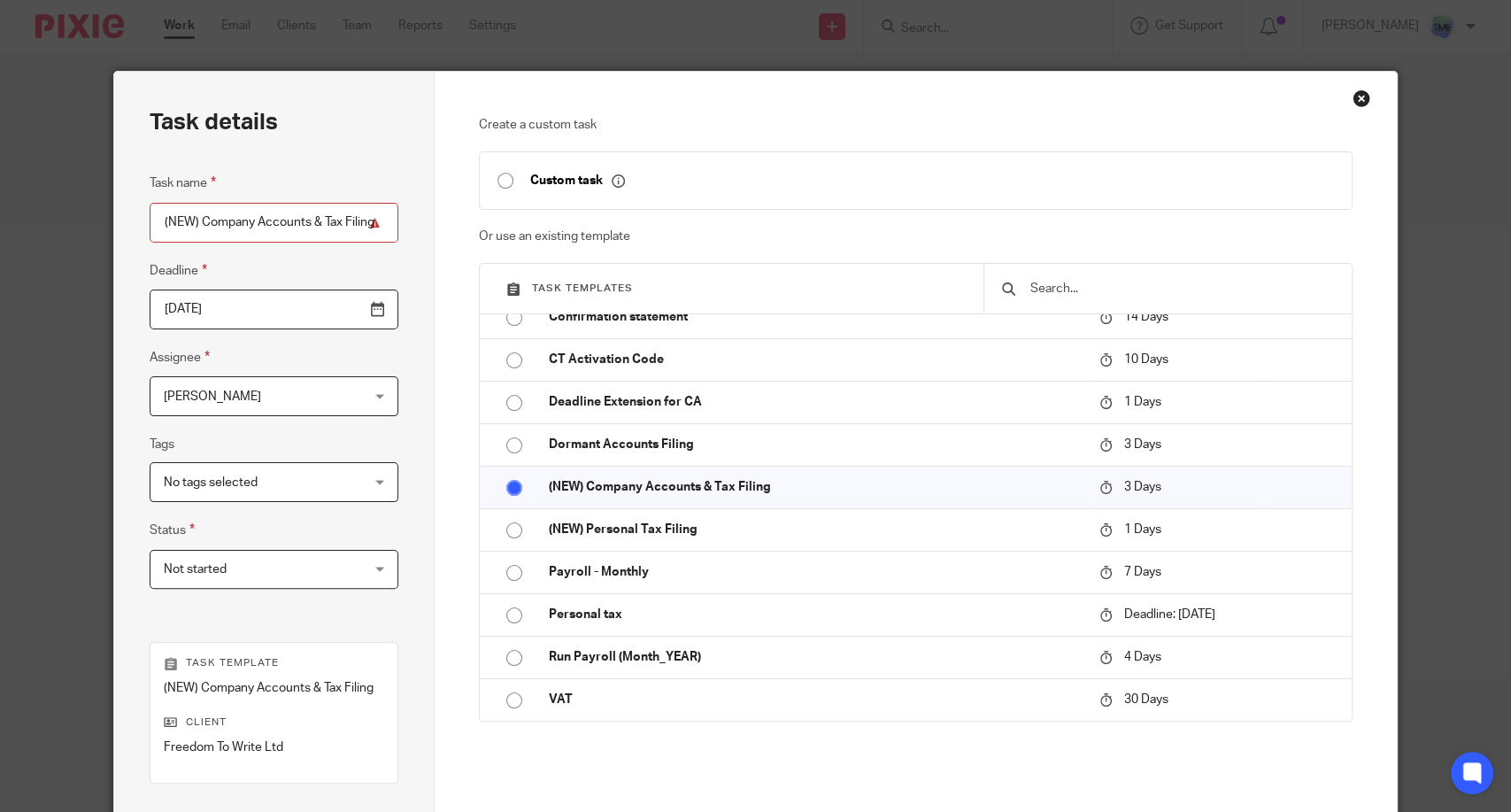
click at [330, 224] on input "(NEW) Company Accounts & Tax Filing" at bounding box center [274, 222] width 249 height 40
type input "(NEW) Company Accounts & Tax Filing (2023-24)"
click at [217, 326] on input "2025-08-16" at bounding box center [274, 309] width 249 height 40
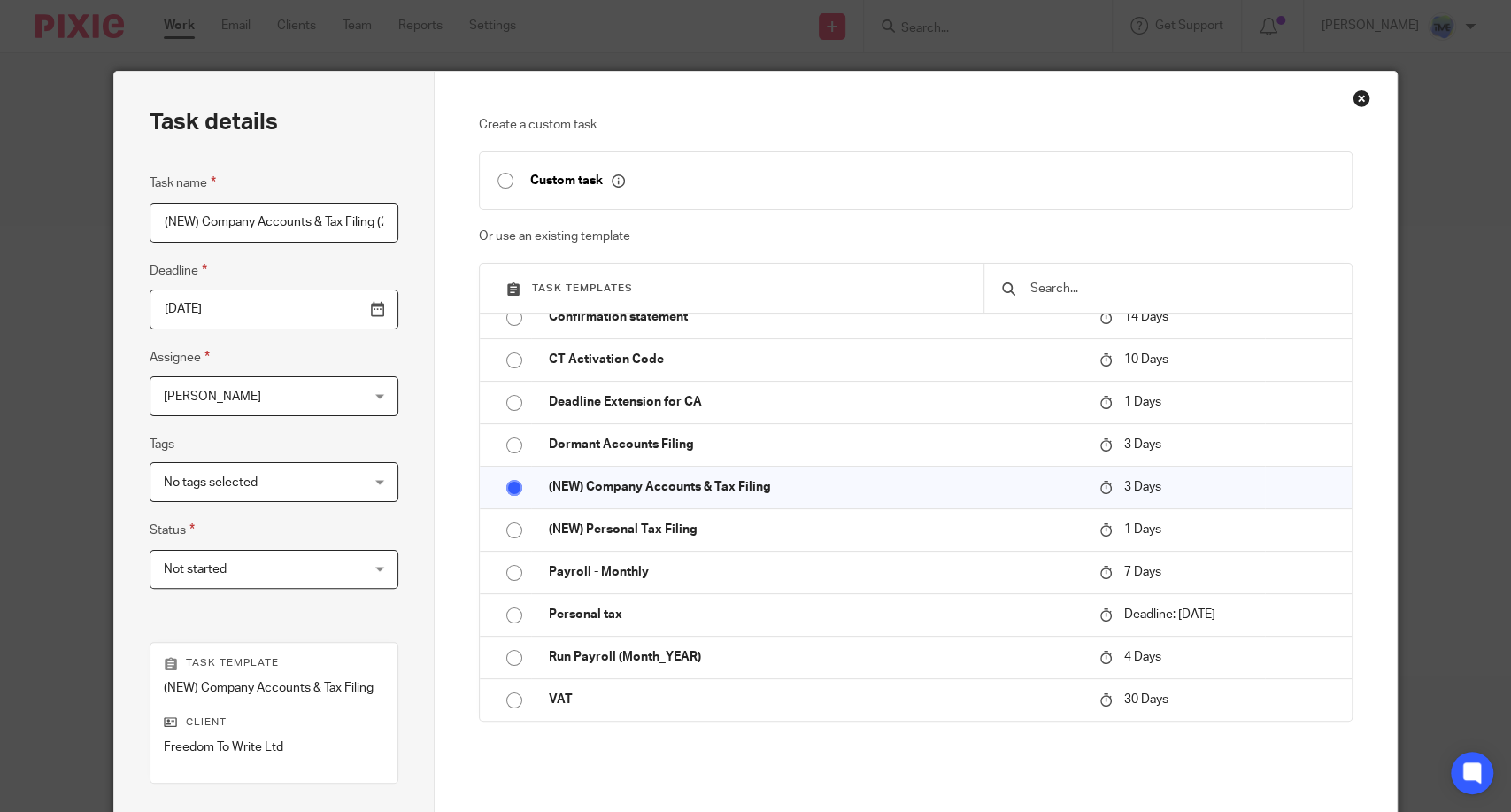
click at [272, 413] on div "Jiyesh Yadav Jiyesh Yadav" at bounding box center [274, 396] width 249 height 40
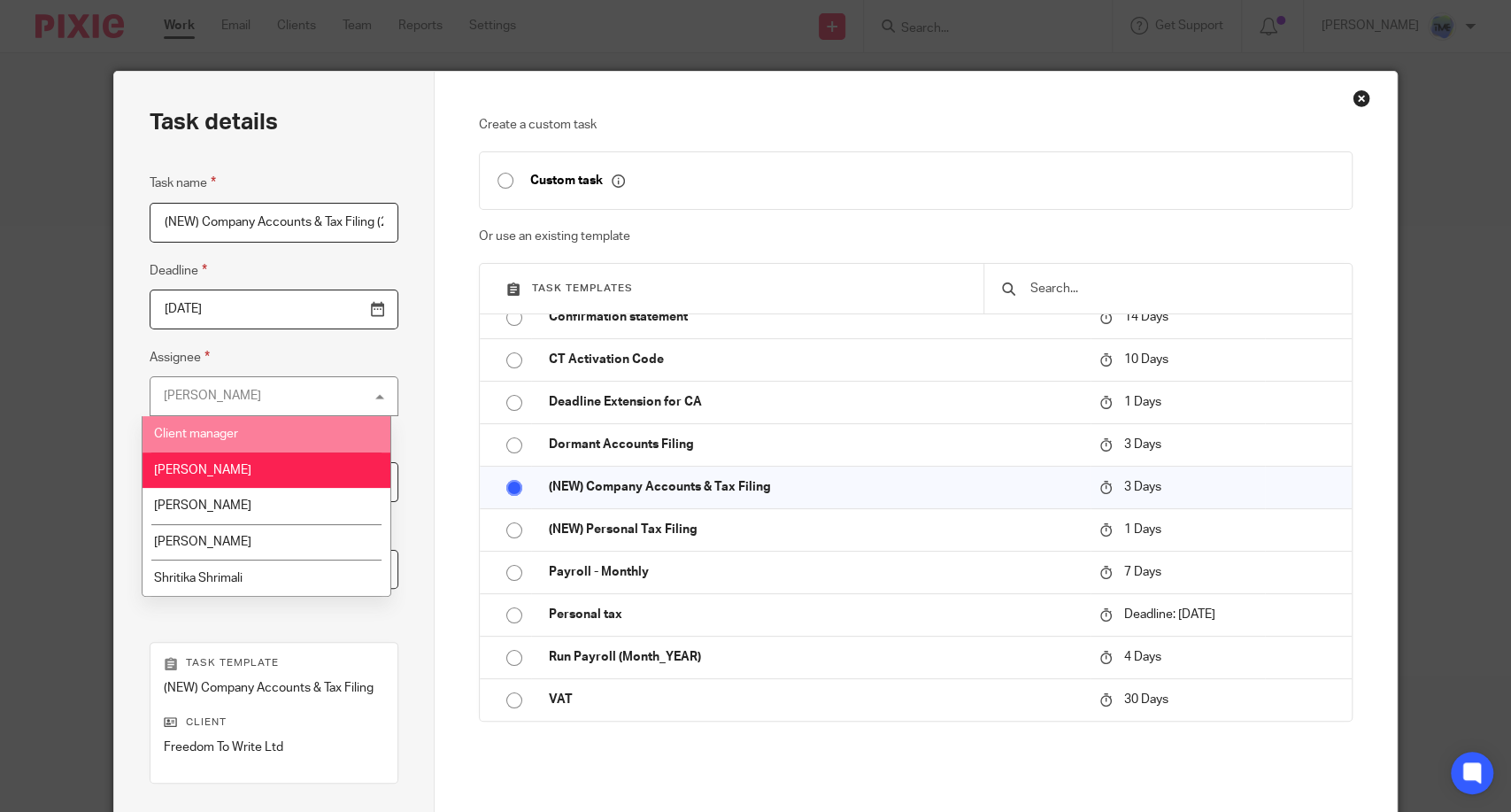
click at [368, 352] on fieldset "Assignee Jiyesh Yadav Jiyesh Yadav Client manager Jiyesh Yadav Kajal Arora Pras…" at bounding box center [274, 381] width 249 height 69
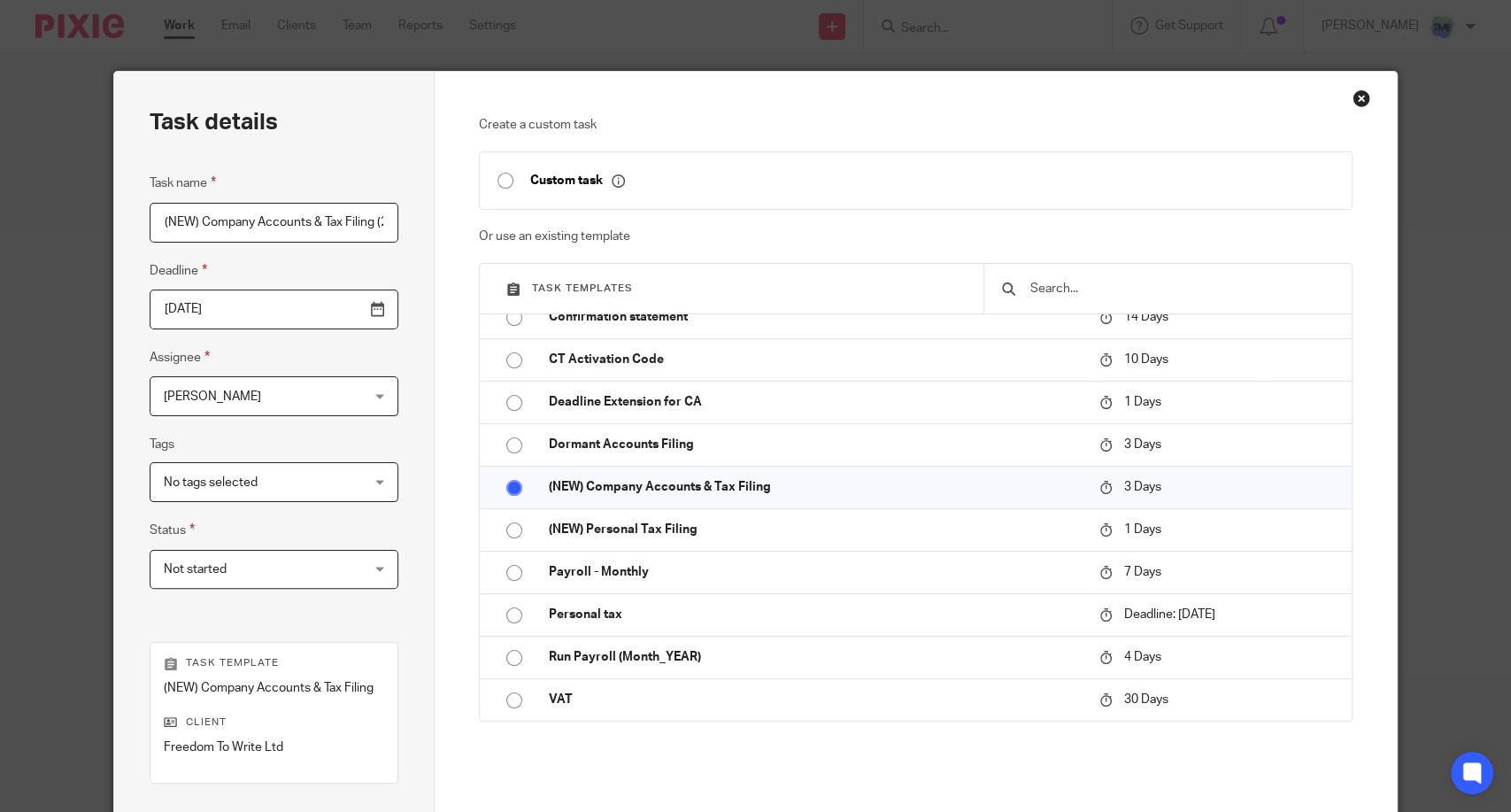
click at [334, 392] on span "[PERSON_NAME]" at bounding box center [257, 396] width 187 height 37
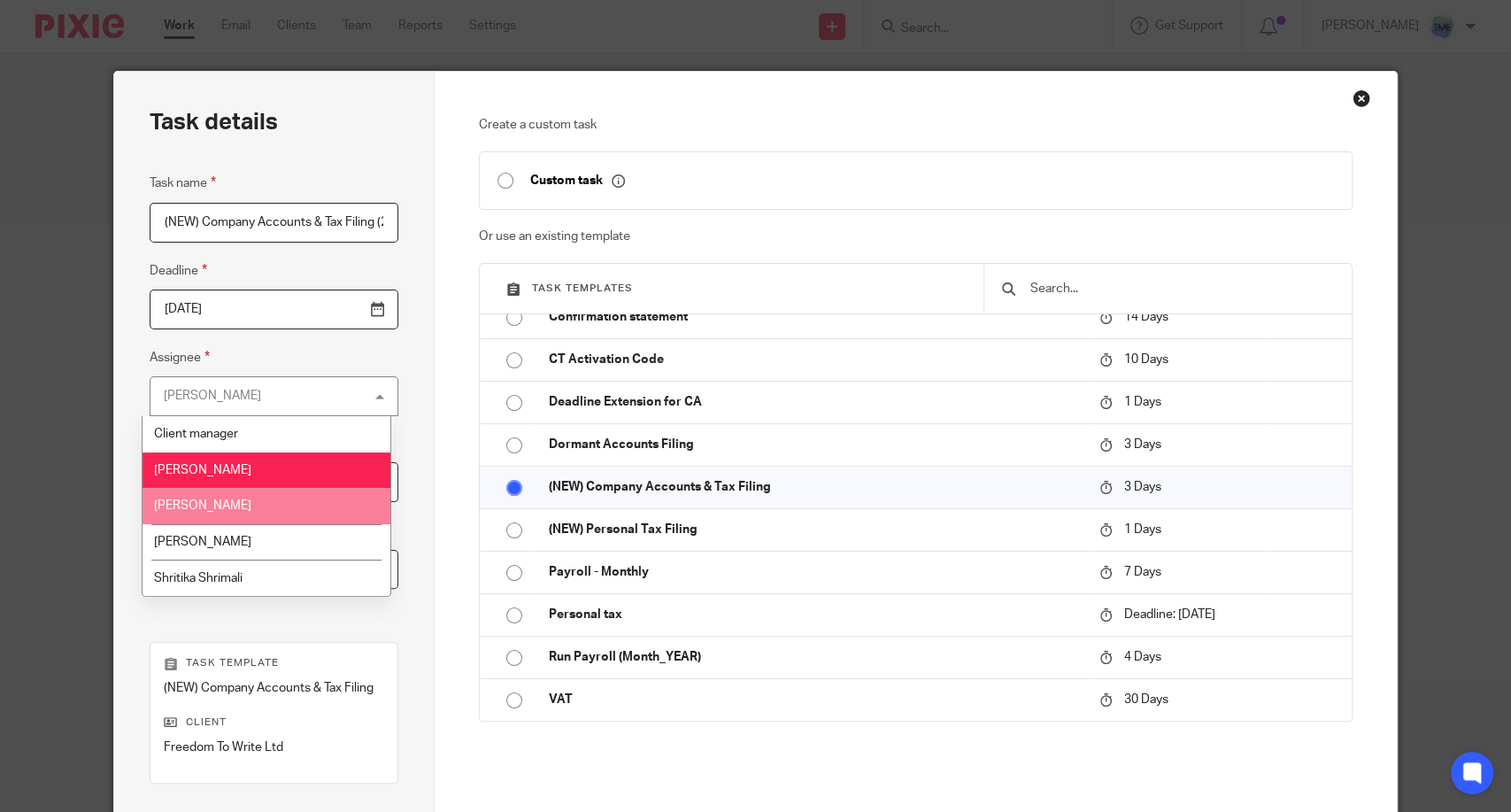
click at [286, 508] on li "[PERSON_NAME]" at bounding box center [265, 506] width 247 height 37
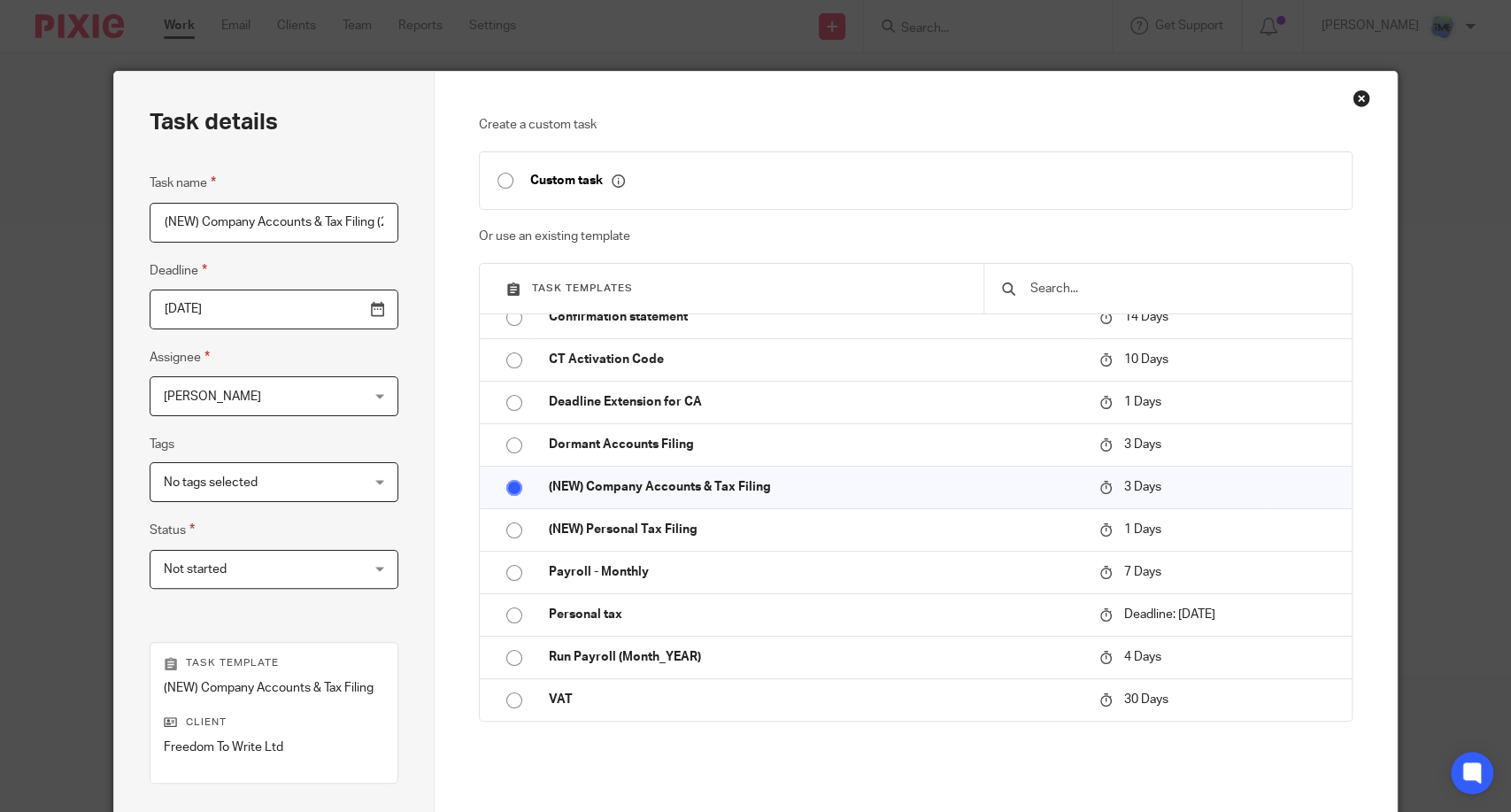
click at [290, 452] on fieldset "Tags No tags selected 1 - Job in 2 - In review 3 - Ready to file Advisory Annua…" at bounding box center [274, 467] width 249 height 68
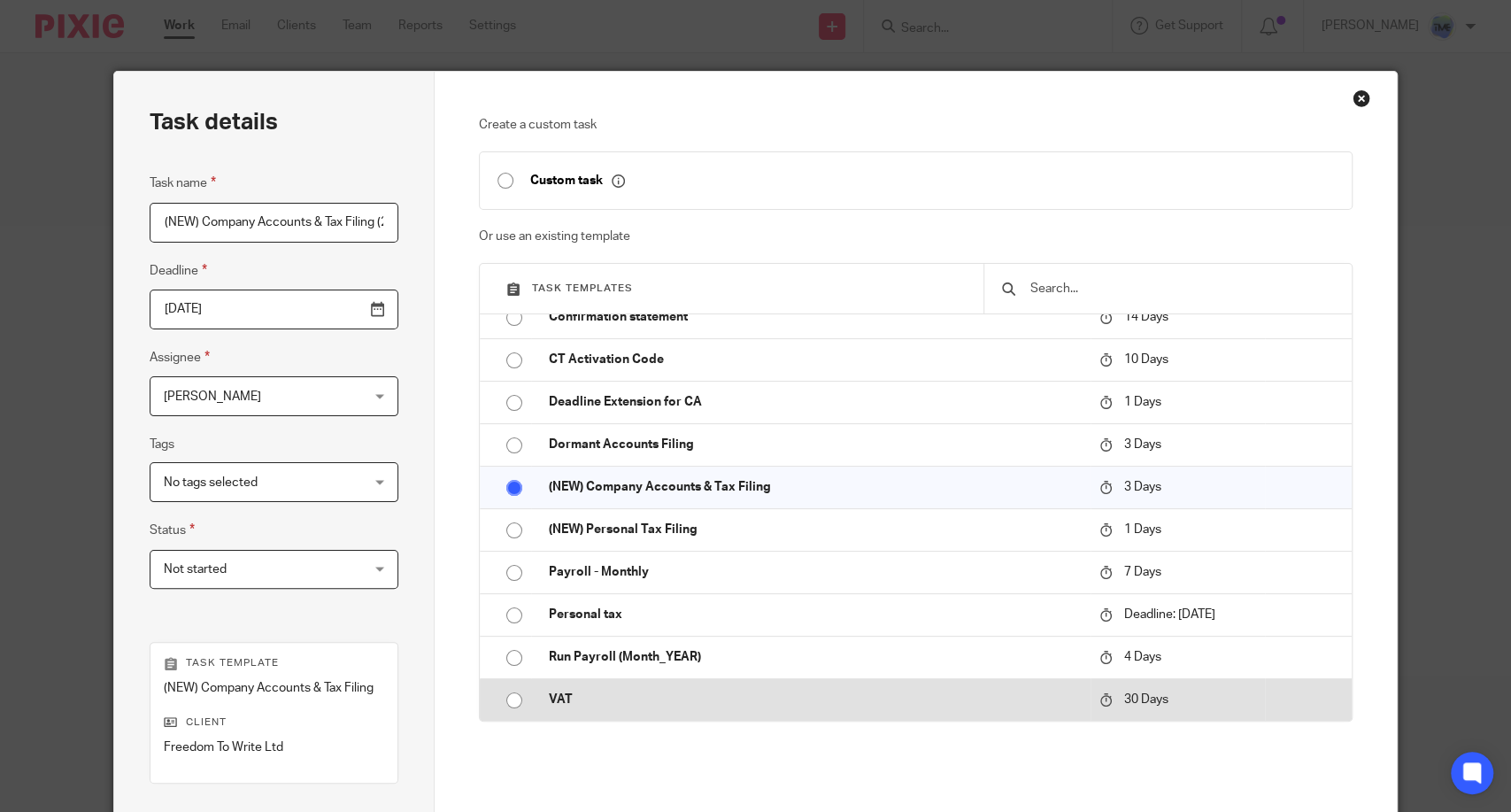
click at [758, 708] on td "VAT" at bounding box center [810, 700] width 559 height 43
type input "2025-09-12"
radio input "false"
radio input "true"
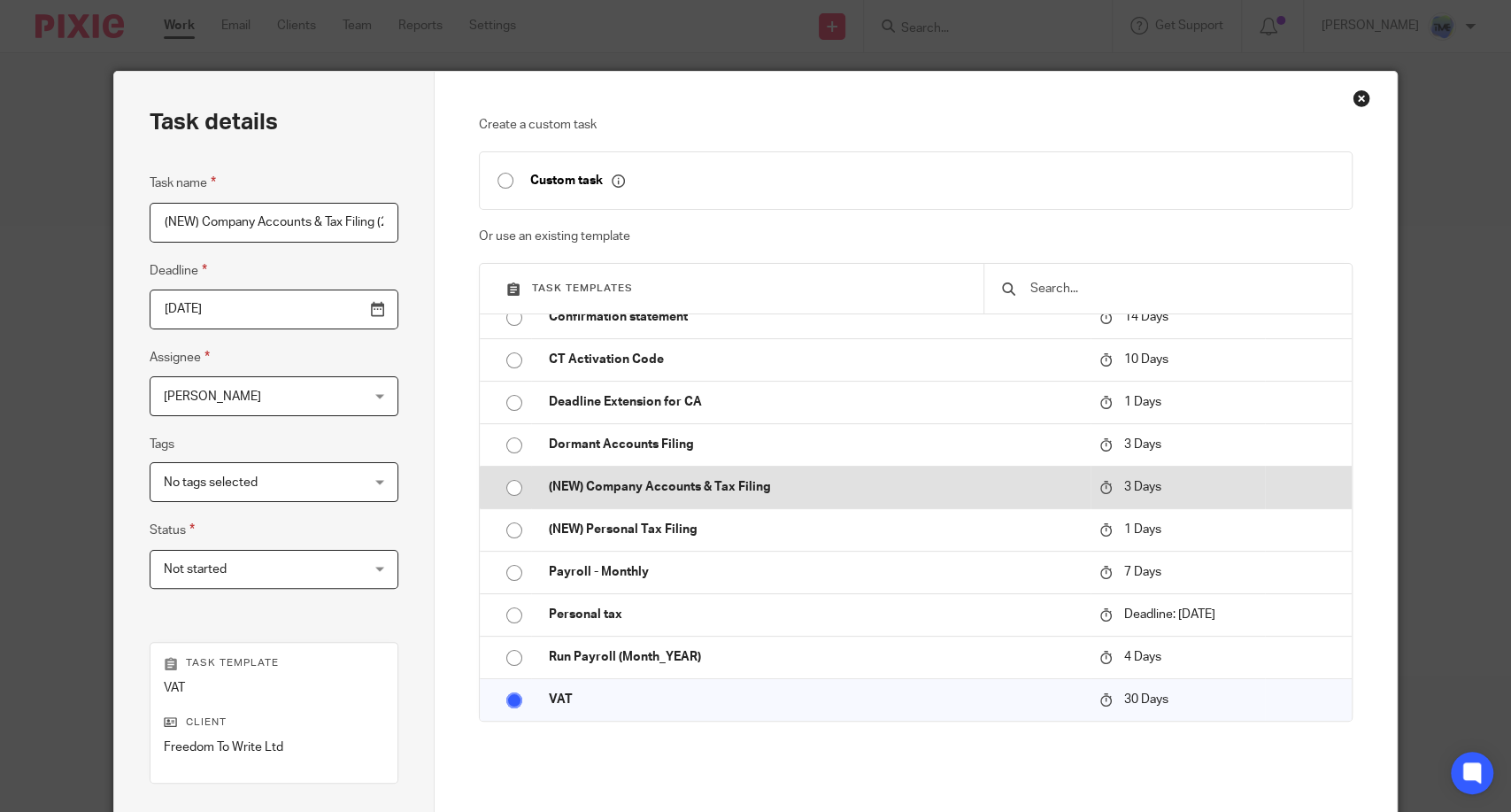
click at [584, 485] on p "(NEW) Company Accounts & Tax Filing" at bounding box center [815, 487] width 532 height 17
type input "2025-08-16"
radio input "true"
radio input "false"
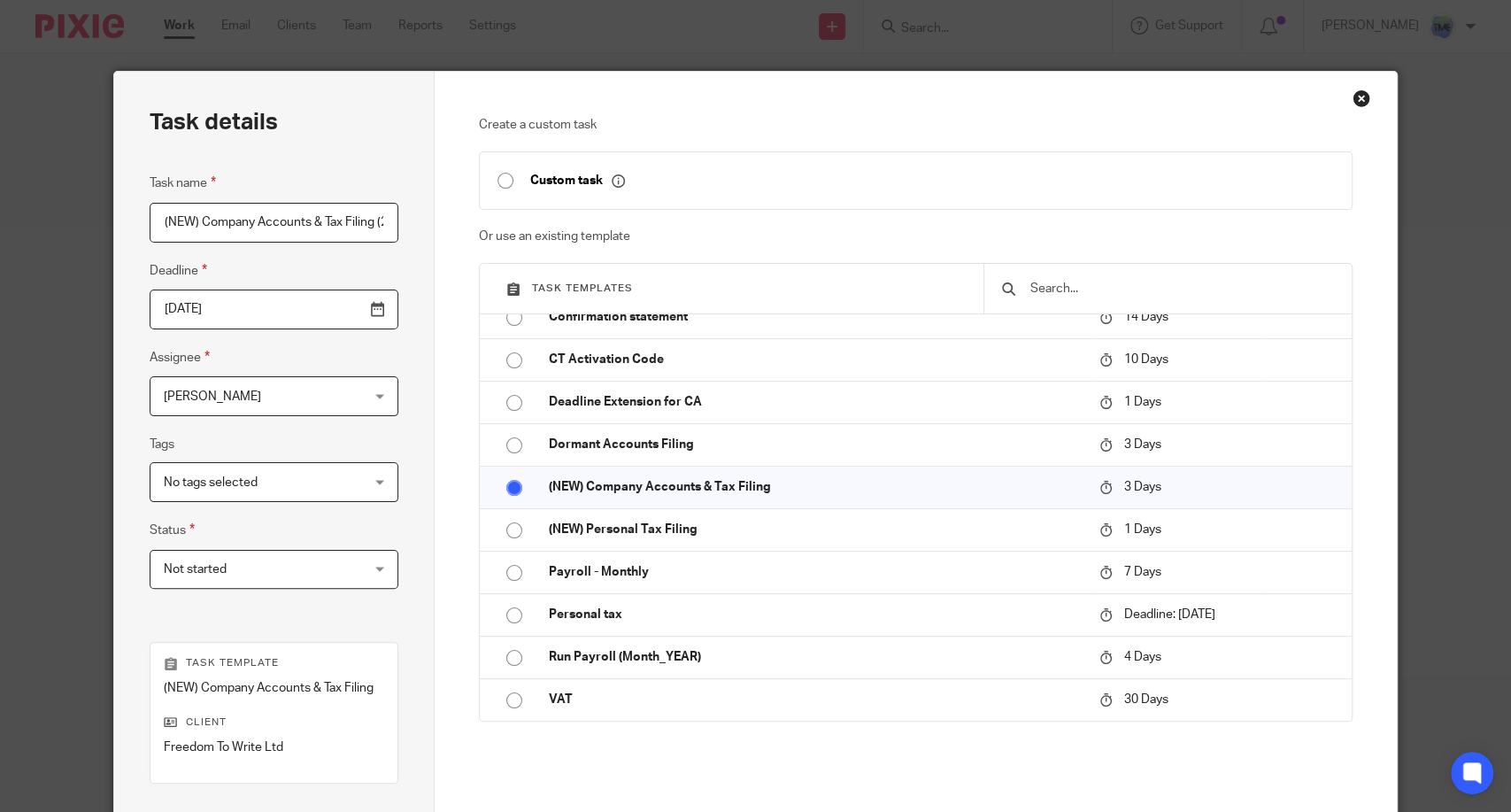
drag, startPoint x: 289, startPoint y: 299, endPoint x: 289, endPoint y: 350, distance: 51.0
click at [289, 301] on input "2025-08-16" at bounding box center [274, 309] width 249 height 40
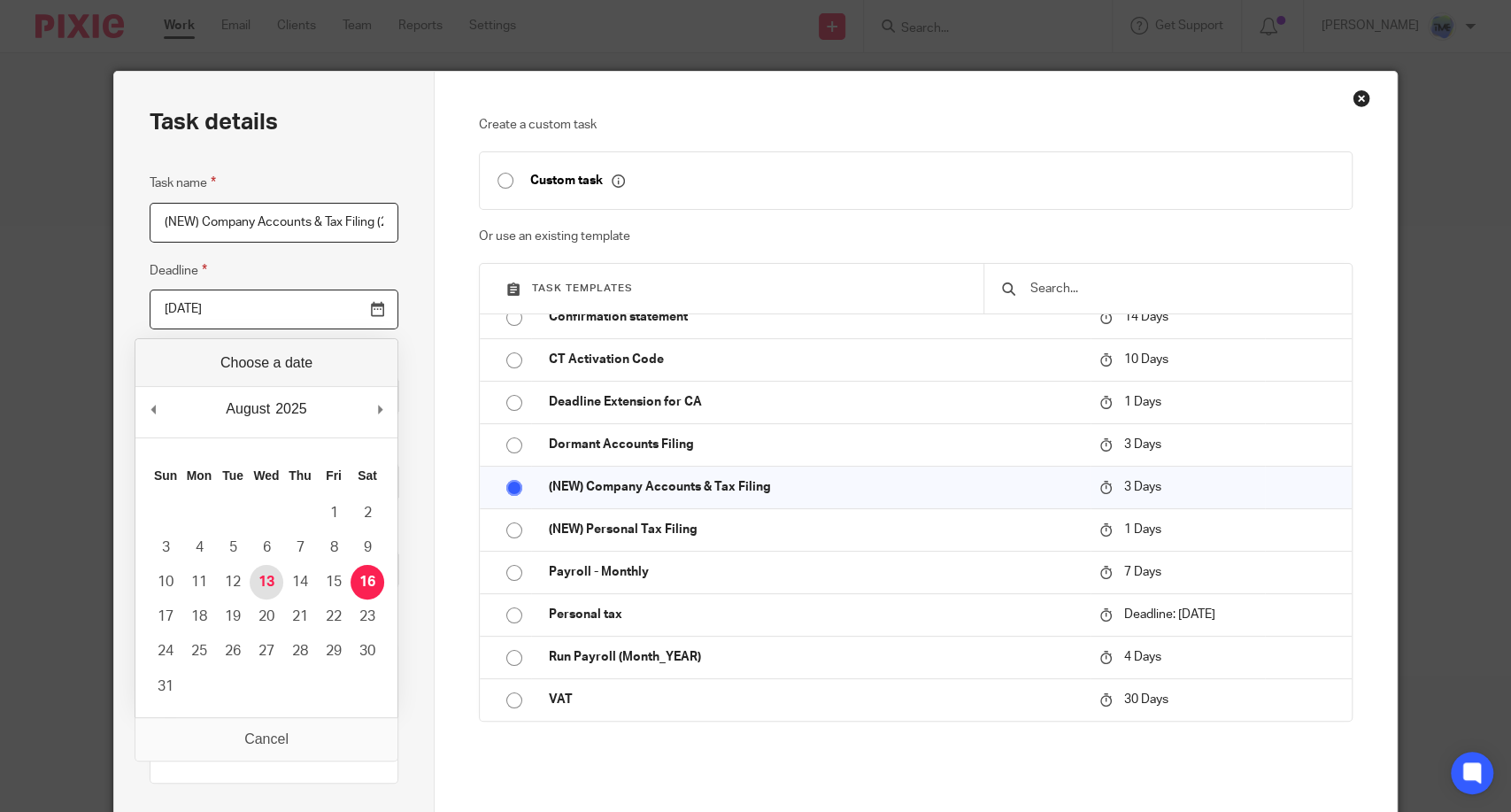
type input "2025-08-13"
drag, startPoint x: 261, startPoint y: 578, endPoint x: 237, endPoint y: 477, distance: 103.8
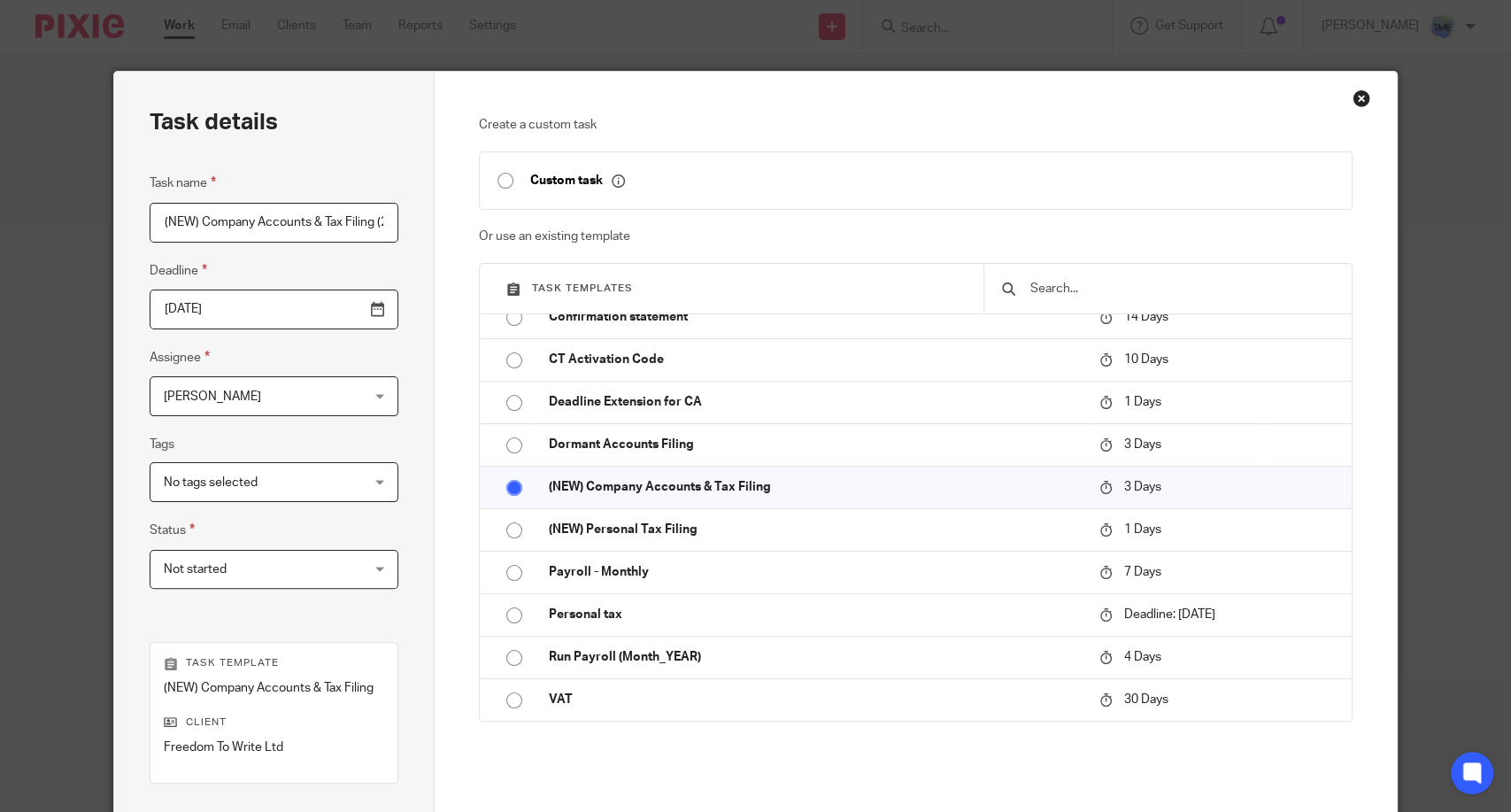
click at [338, 206] on input "(NEW) Company Accounts & Tax Filing (2023-24)" at bounding box center [274, 222] width 249 height 40
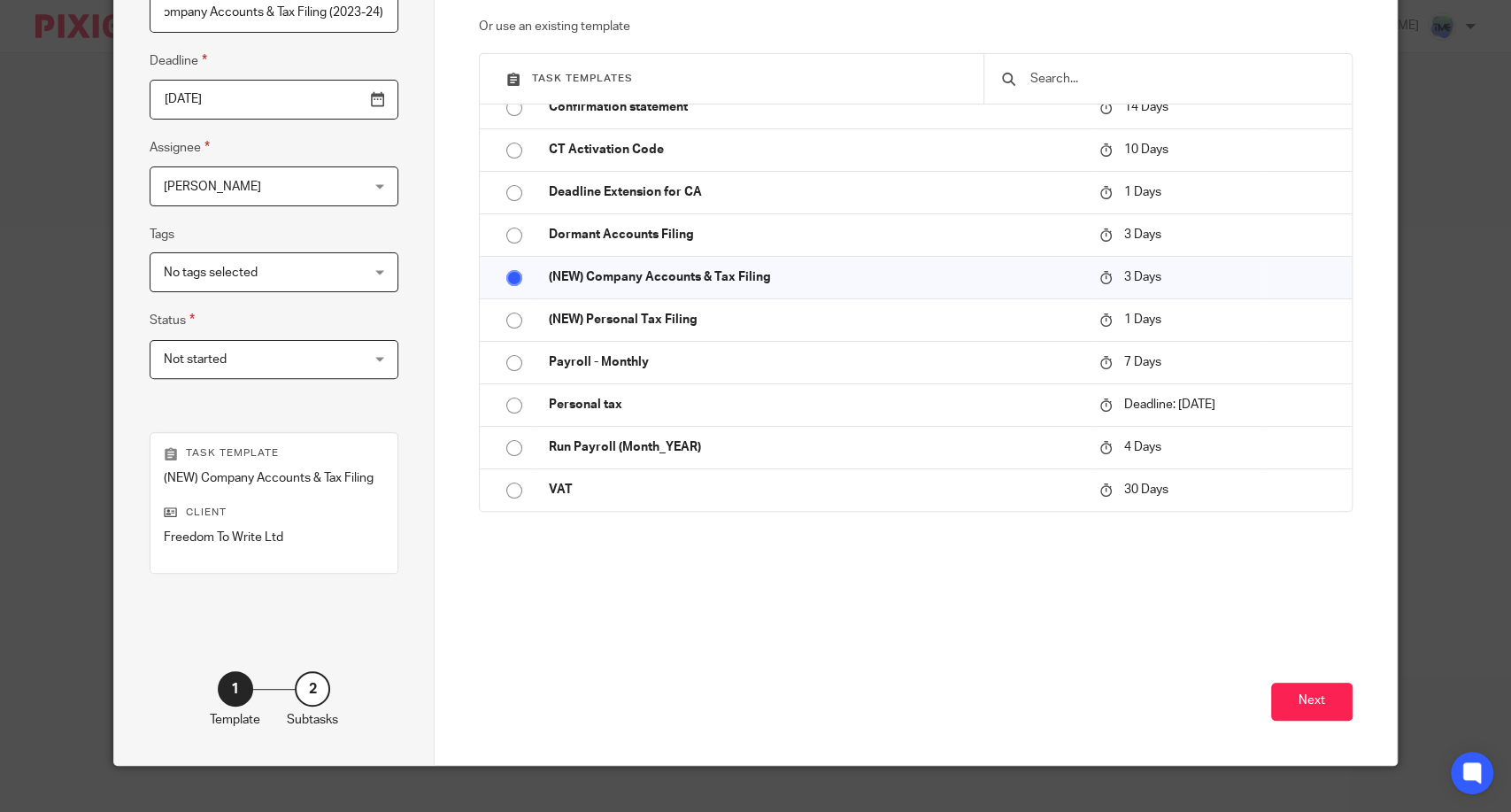
scroll to position [233, 0]
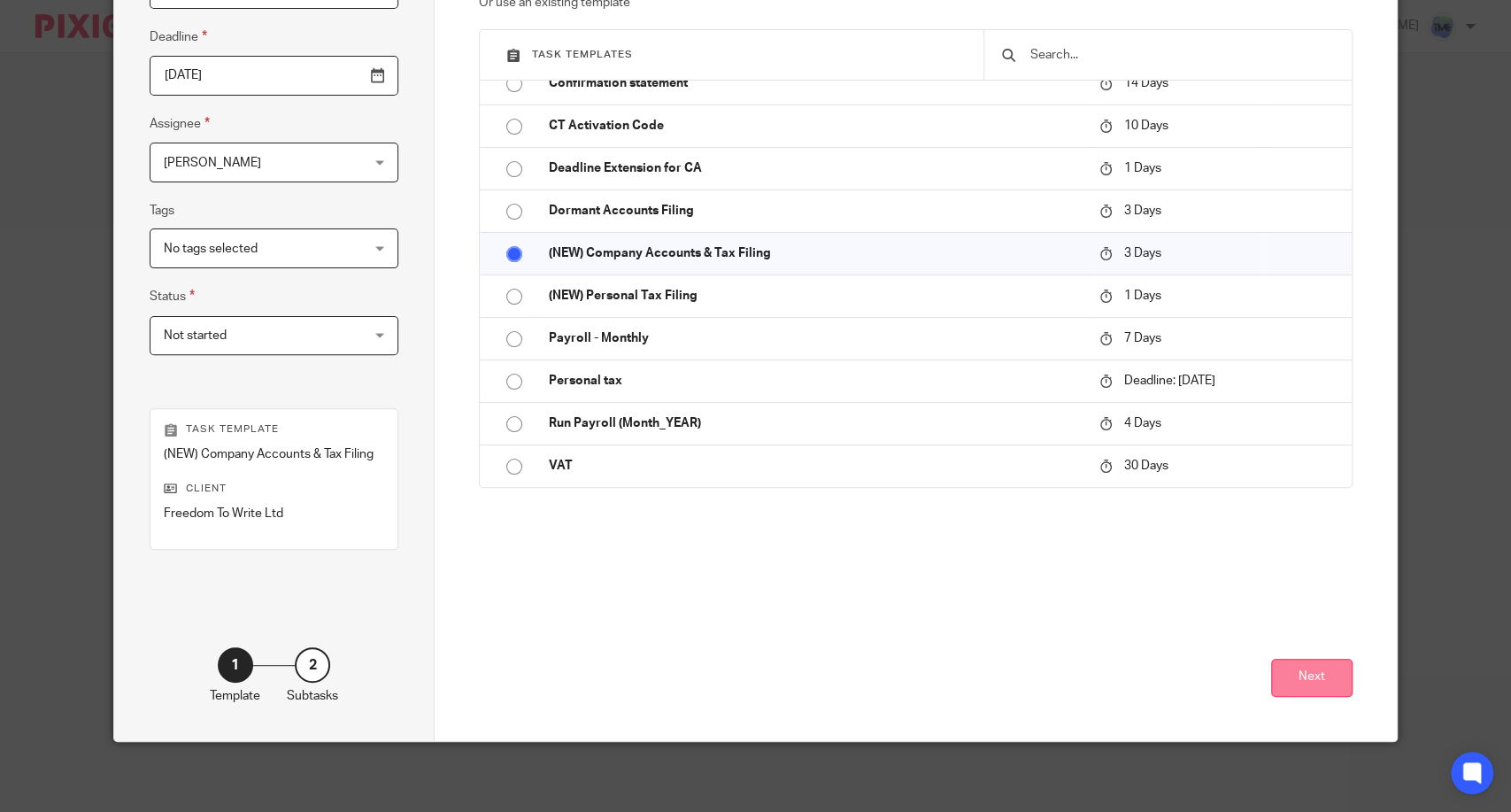
click at [1303, 675] on button "Next" at bounding box center [1313, 677] width 81 height 38
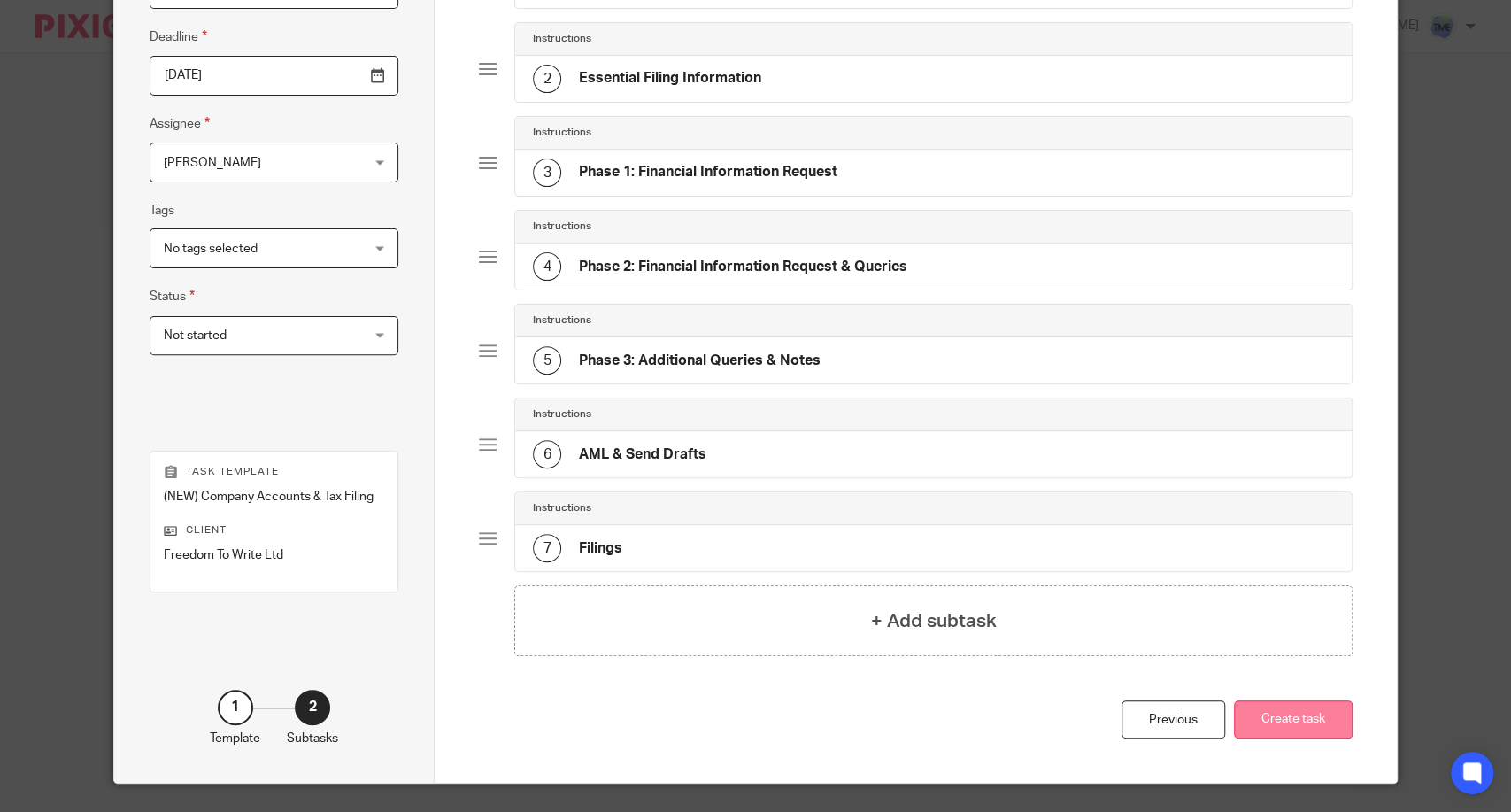
click at [1284, 718] on button "Create task" at bounding box center [1293, 719] width 119 height 38
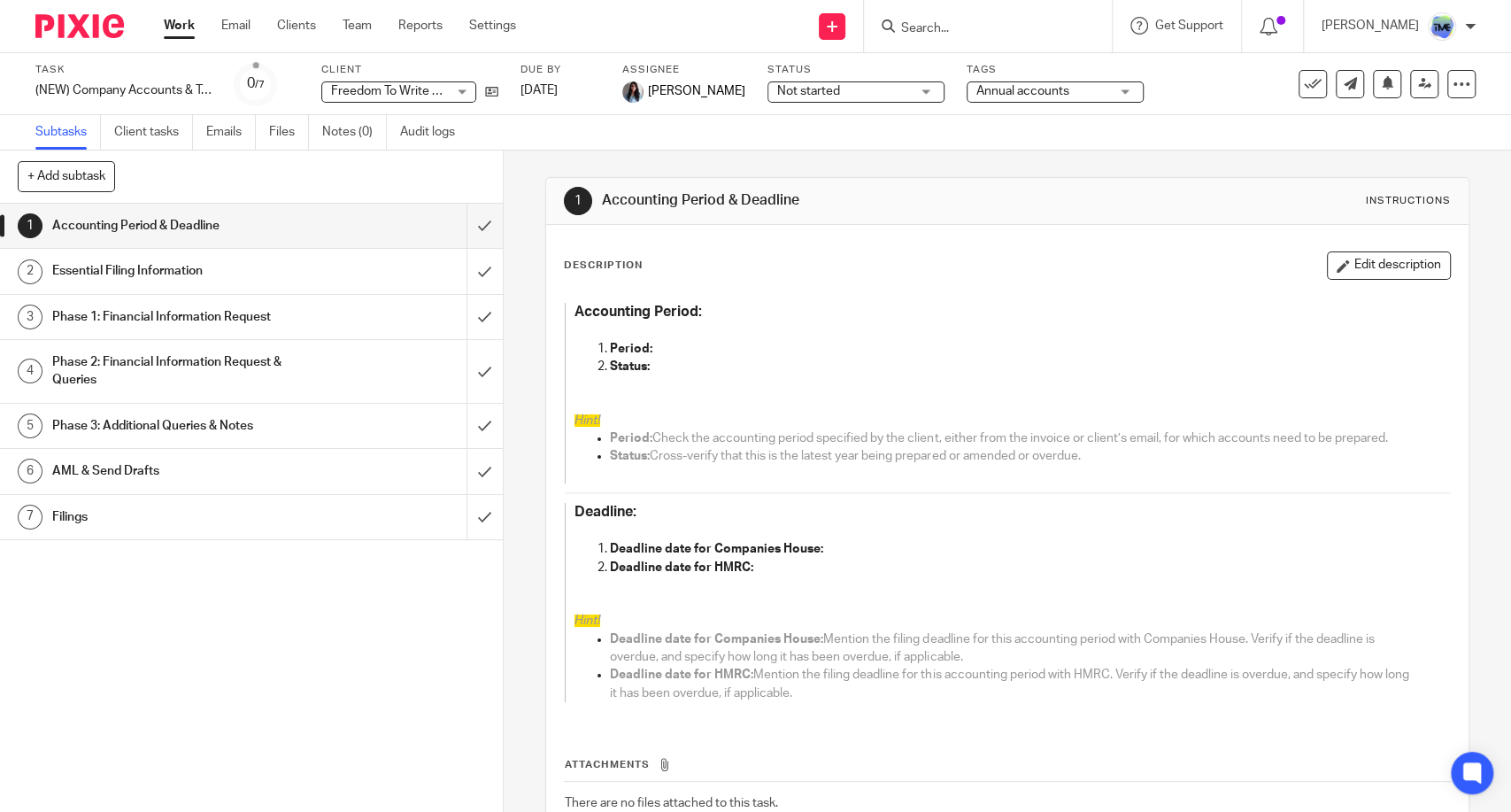
click at [951, 18] on form at bounding box center [993, 26] width 189 height 22
click at [956, 15] on form at bounding box center [993, 26] width 189 height 22
click at [956, 16] on form at bounding box center [993, 26] width 189 height 22
click at [971, 27] on input "Search" at bounding box center [979, 29] width 160 height 15
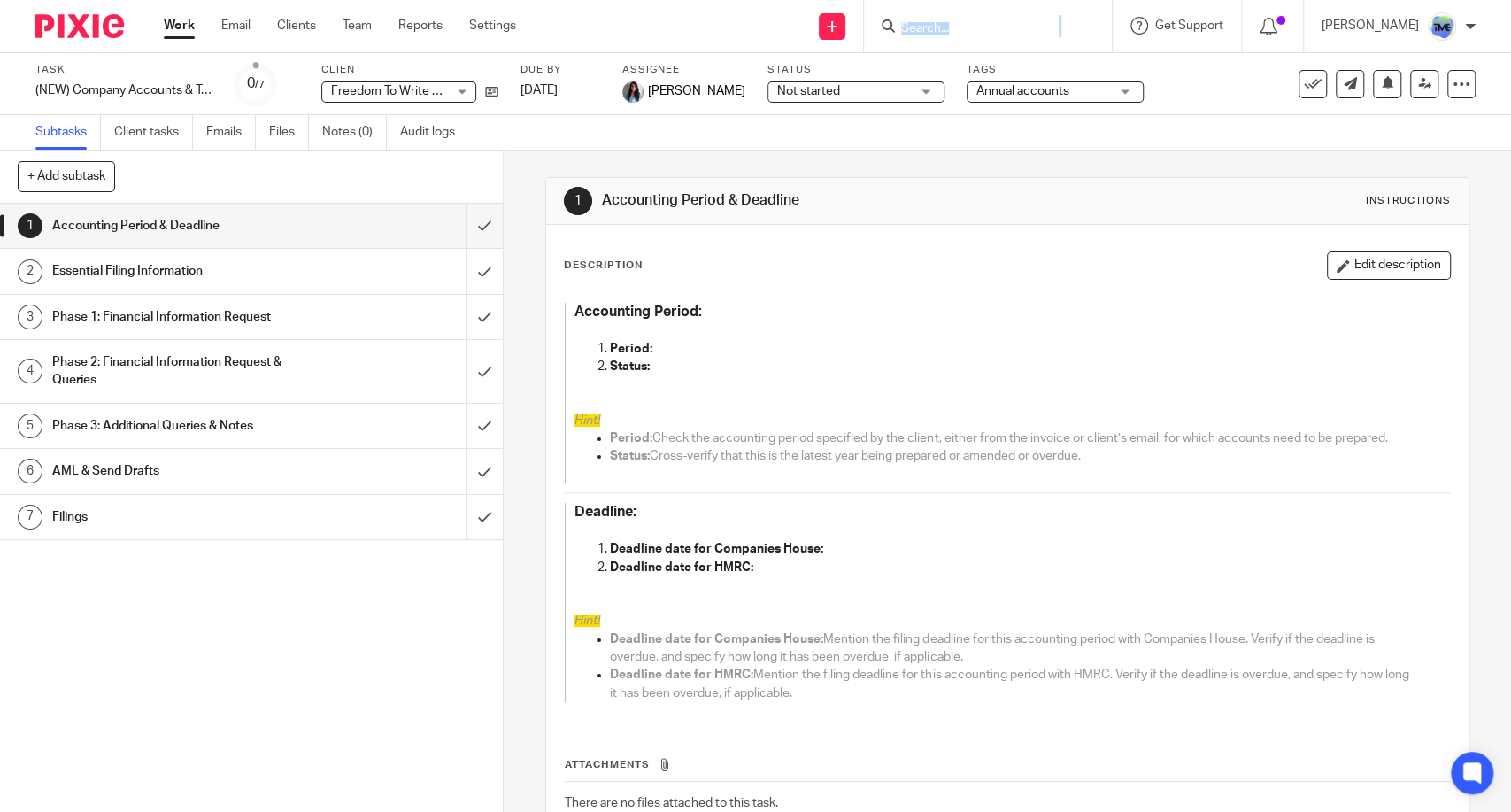
click at [971, 27] on input "Search" at bounding box center [979, 29] width 160 height 15
click at [1036, 30] on input "Search" at bounding box center [979, 29] width 160 height 15
type input "dovetail"
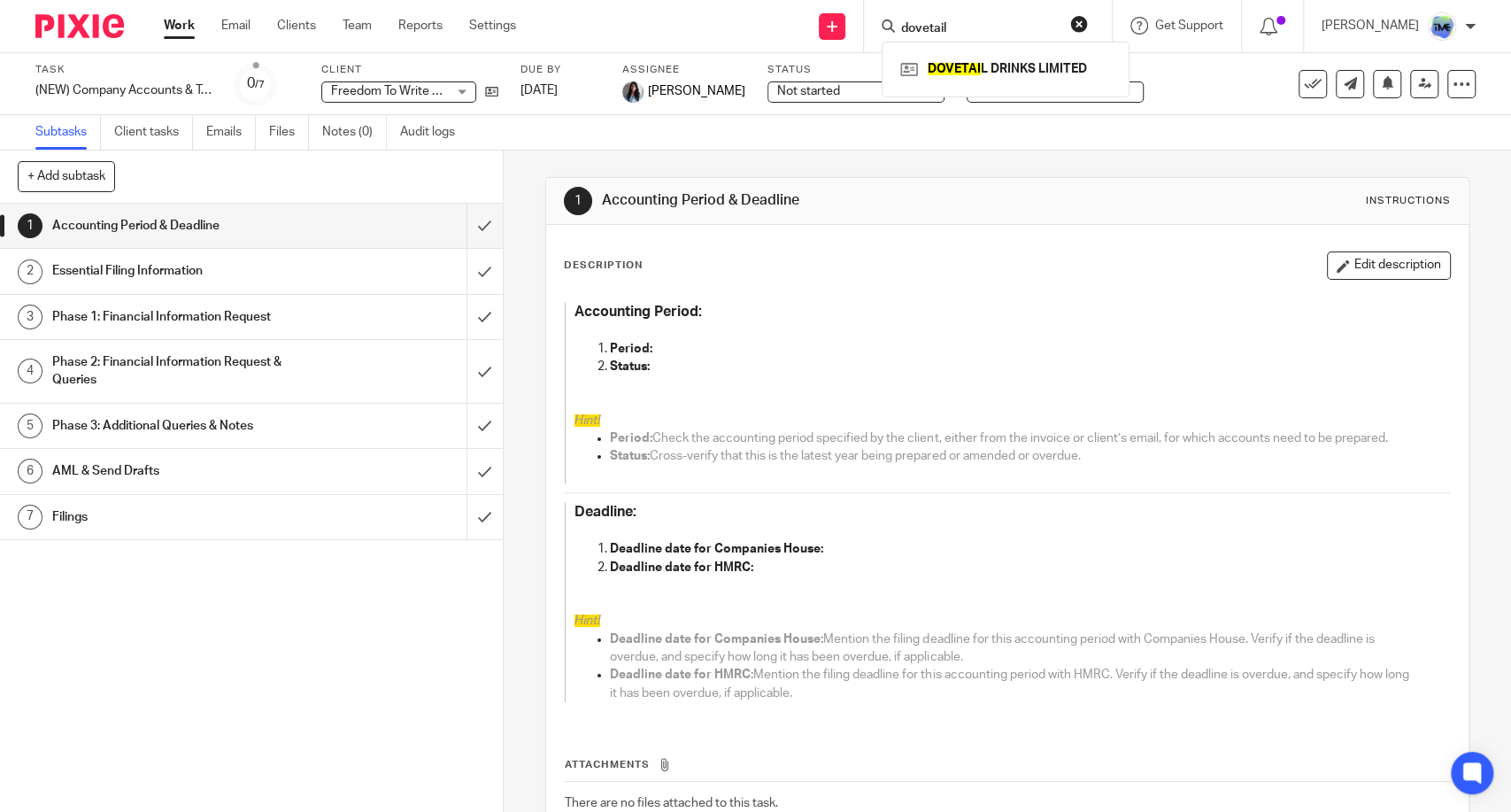
click button "submit" at bounding box center [0, 0] width 0 height 0
click at [993, 73] on link at bounding box center [1006, 69] width 220 height 26
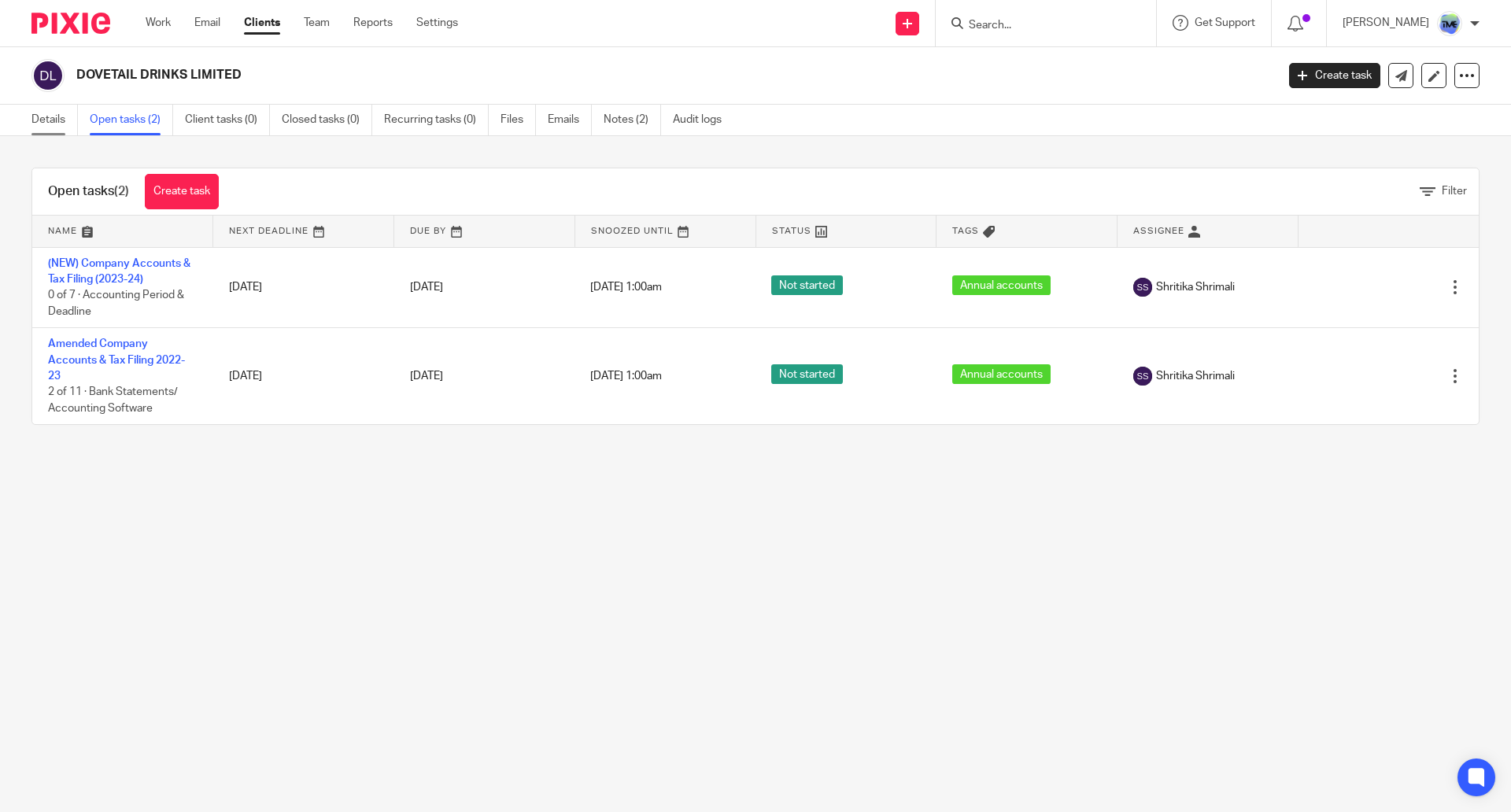
click at [68, 113] on link "Details" at bounding box center [55, 120] width 46 height 31
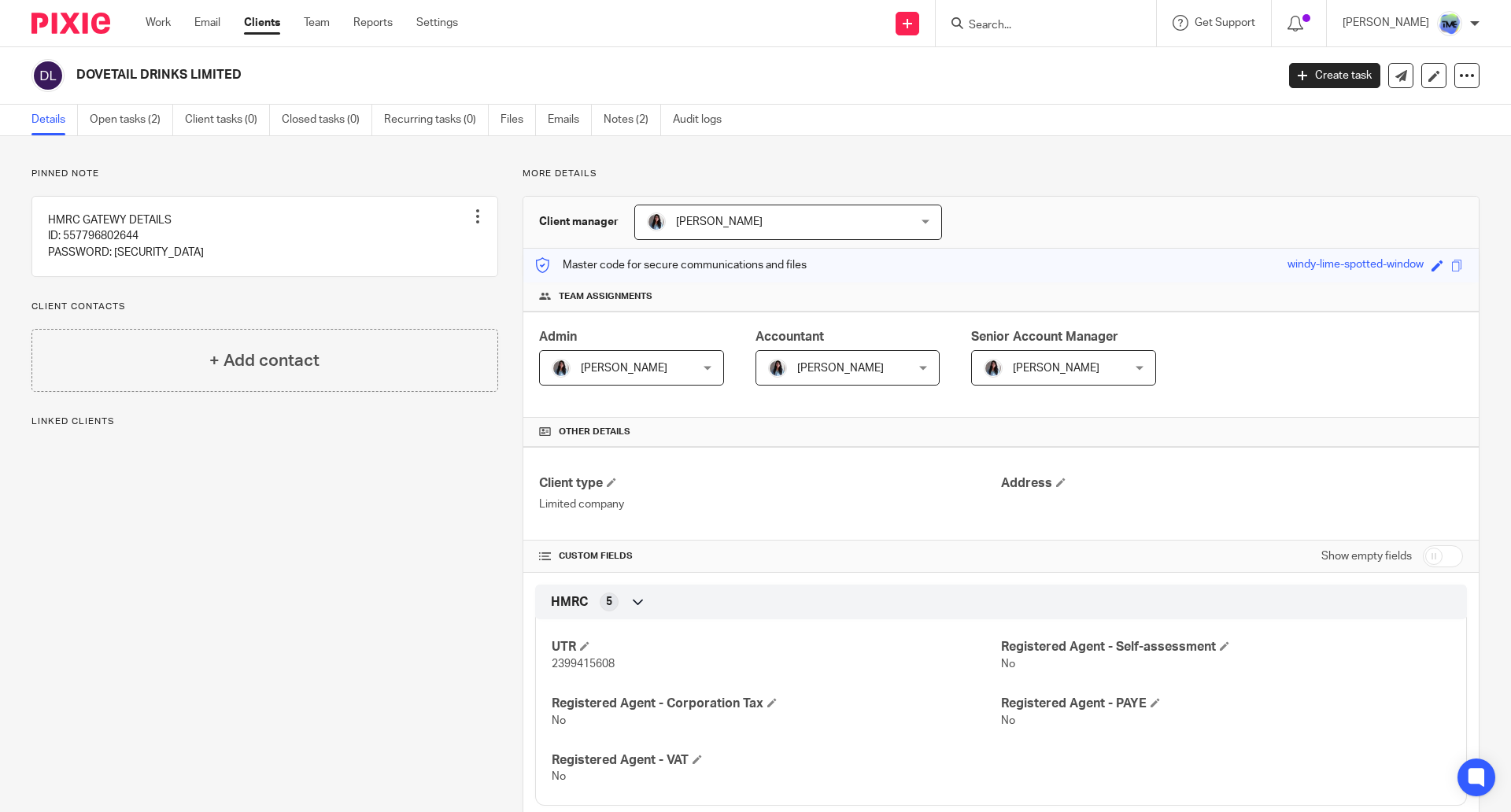
scroll to position [420, 0]
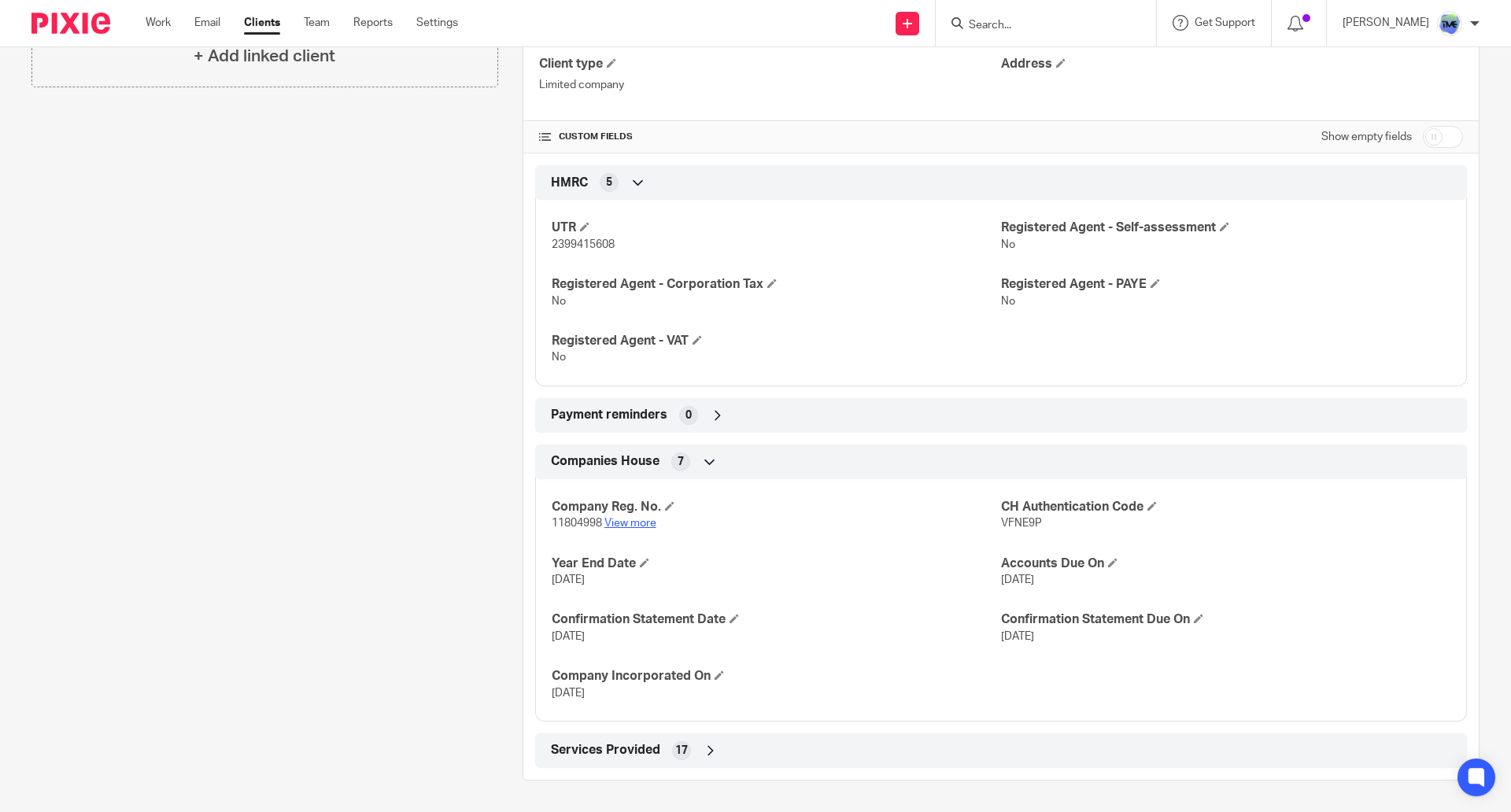
click at [627, 528] on link "View more" at bounding box center [631, 523] width 52 height 11
click at [1019, 24] on input "Search" at bounding box center [1038, 26] width 142 height 14
type input "flare"
click at [1114, 51] on link at bounding box center [1062, 61] width 195 height 23
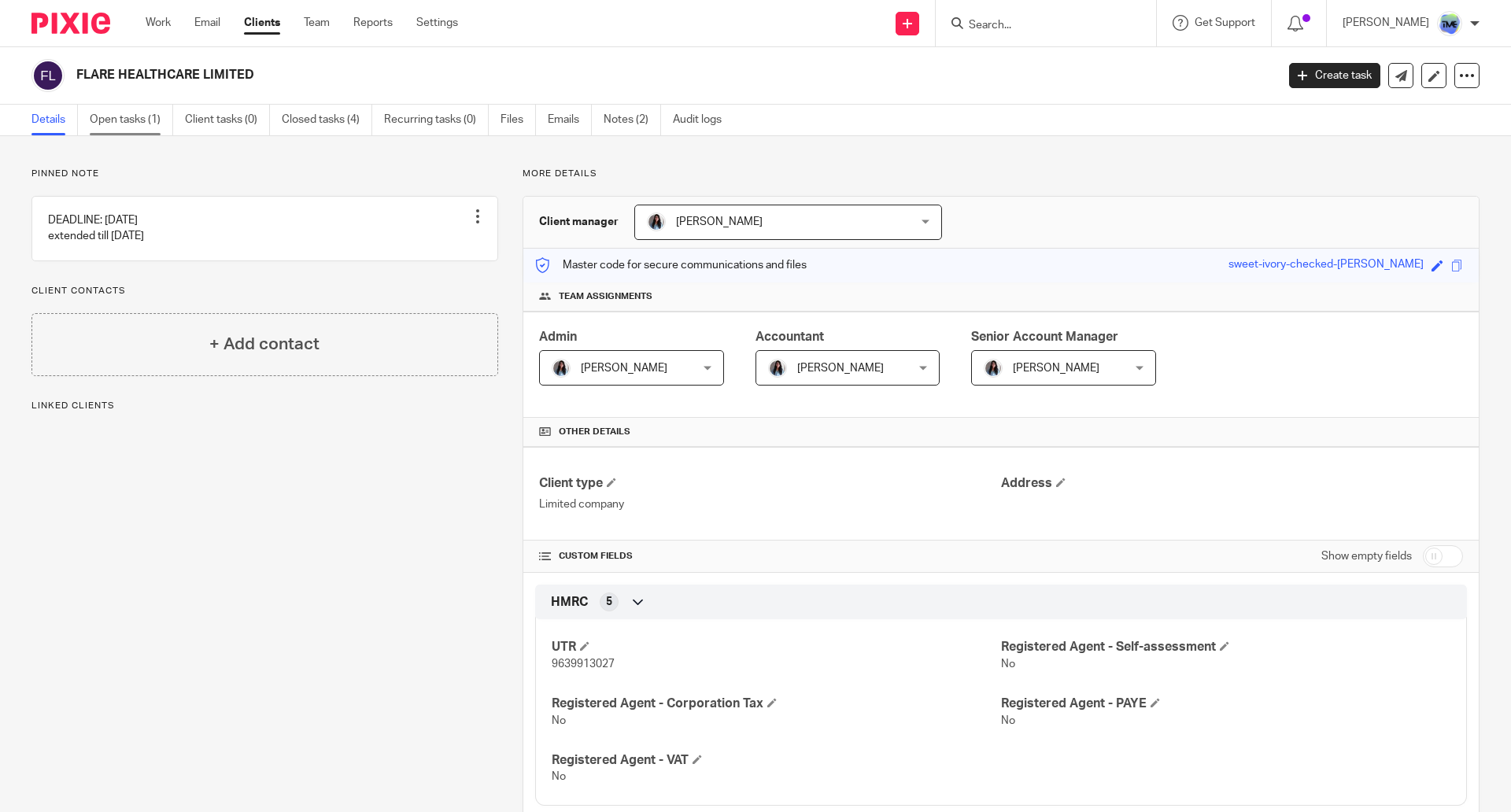
click at [131, 126] on link "Open tasks (1)" at bounding box center [131, 120] width 83 height 31
